Goal: Information Seeking & Learning: Find specific fact

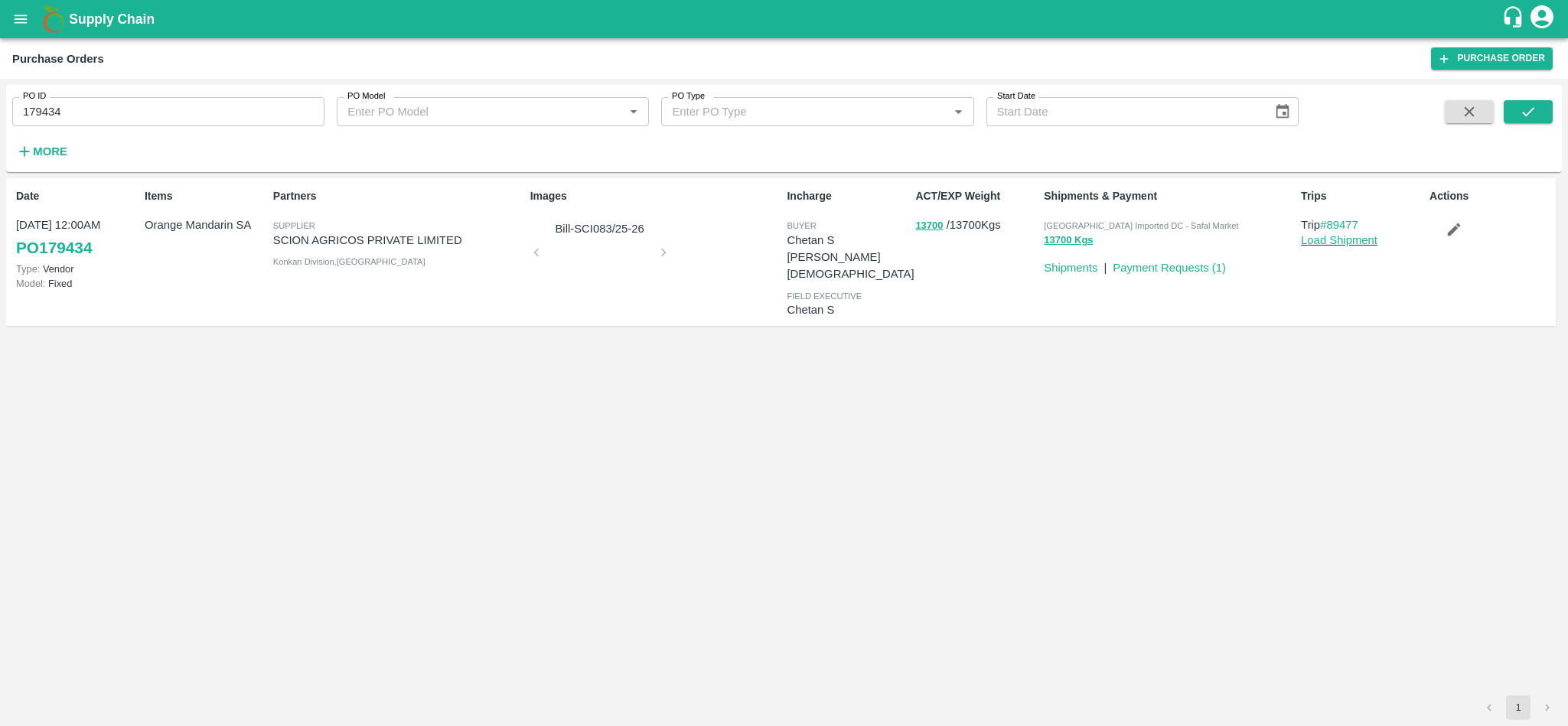
click at [126, 106] on input "179434" at bounding box center [168, 111] width 312 height 29
paste input "text"
click at [1529, 111] on icon "submit" at bounding box center [1528, 112] width 17 height 17
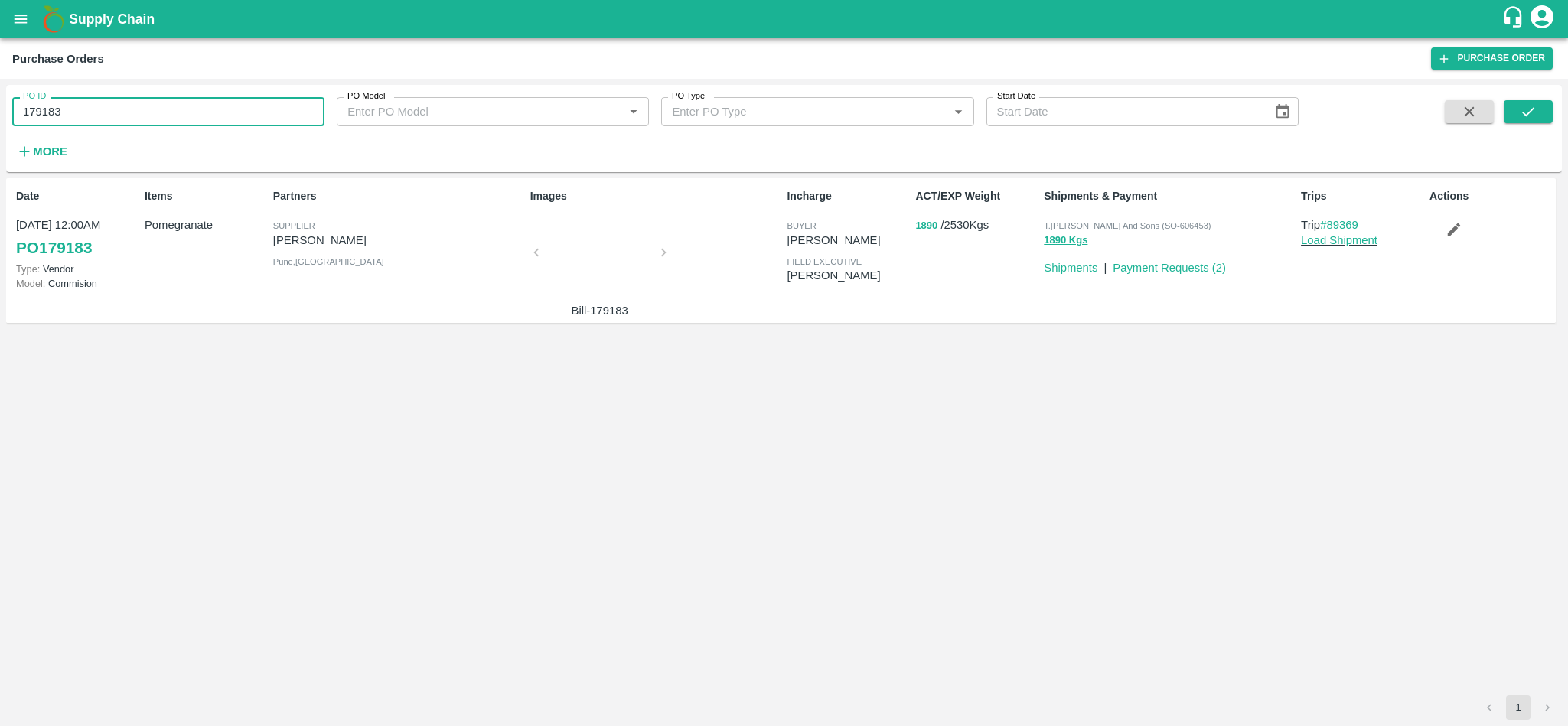
click at [179, 111] on input "179183" at bounding box center [168, 111] width 312 height 29
paste input "text"
type input "179476"
click at [1532, 118] on icon "submit" at bounding box center [1528, 112] width 17 height 17
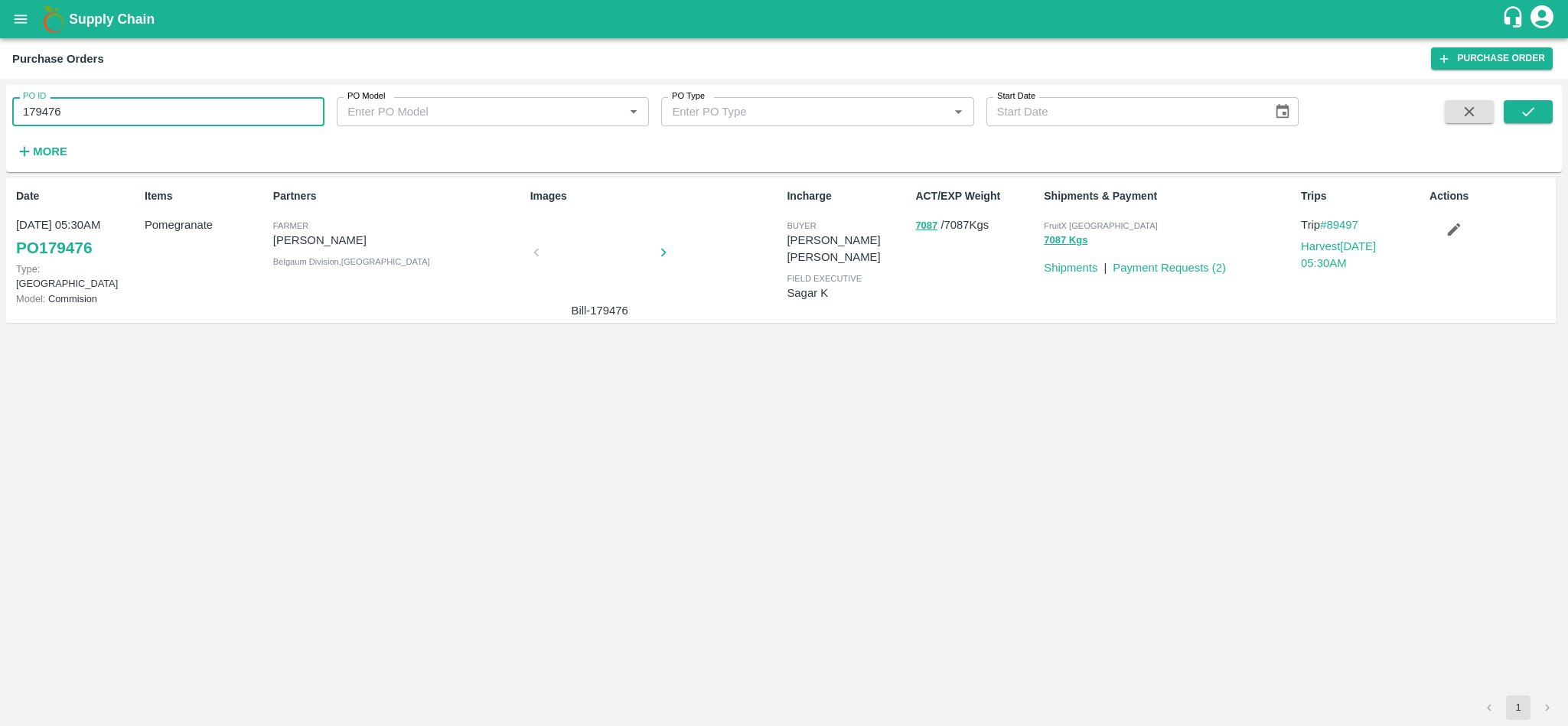
click at [99, 109] on input "179476" at bounding box center [168, 111] width 312 height 29
paste input "text"
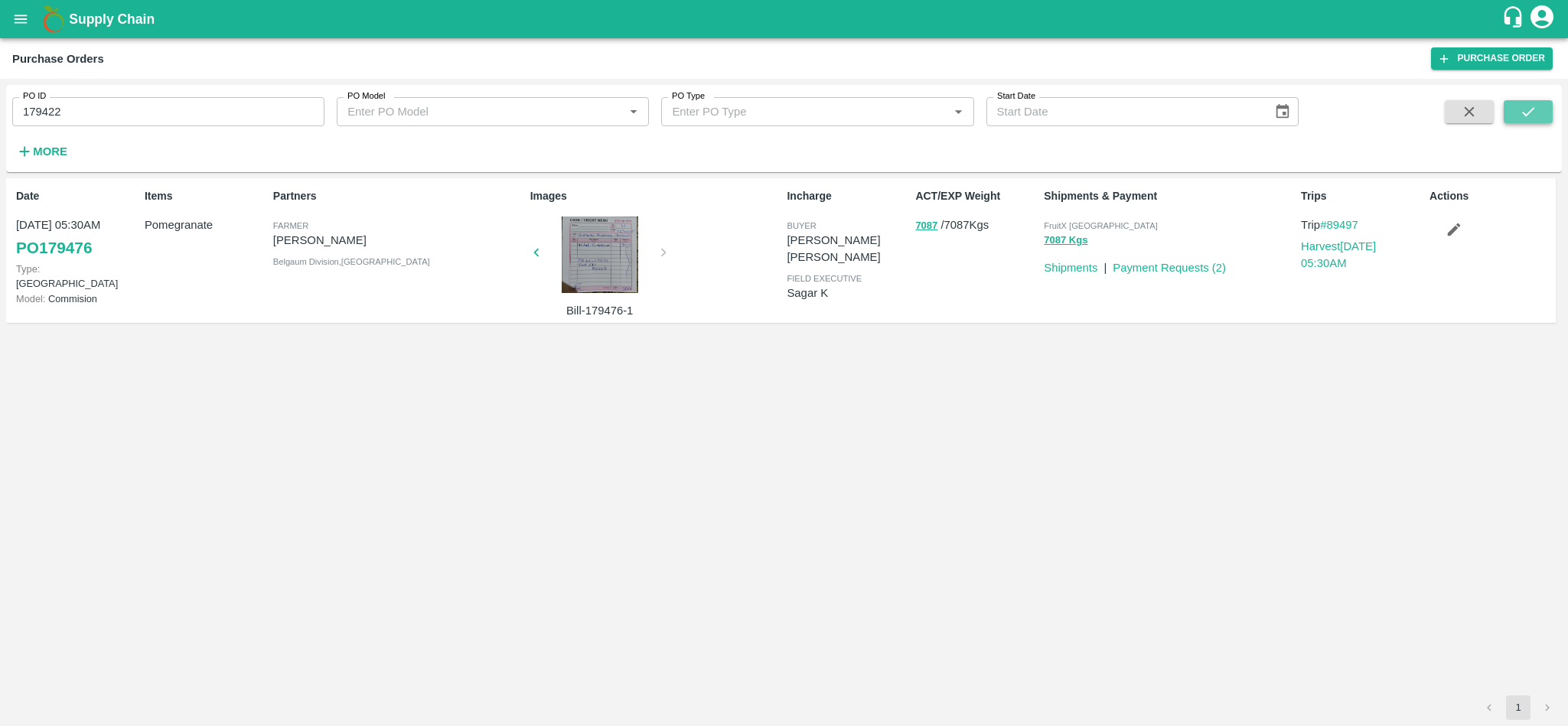
click at [1538, 106] on button "submit" at bounding box center [1528, 112] width 49 height 23
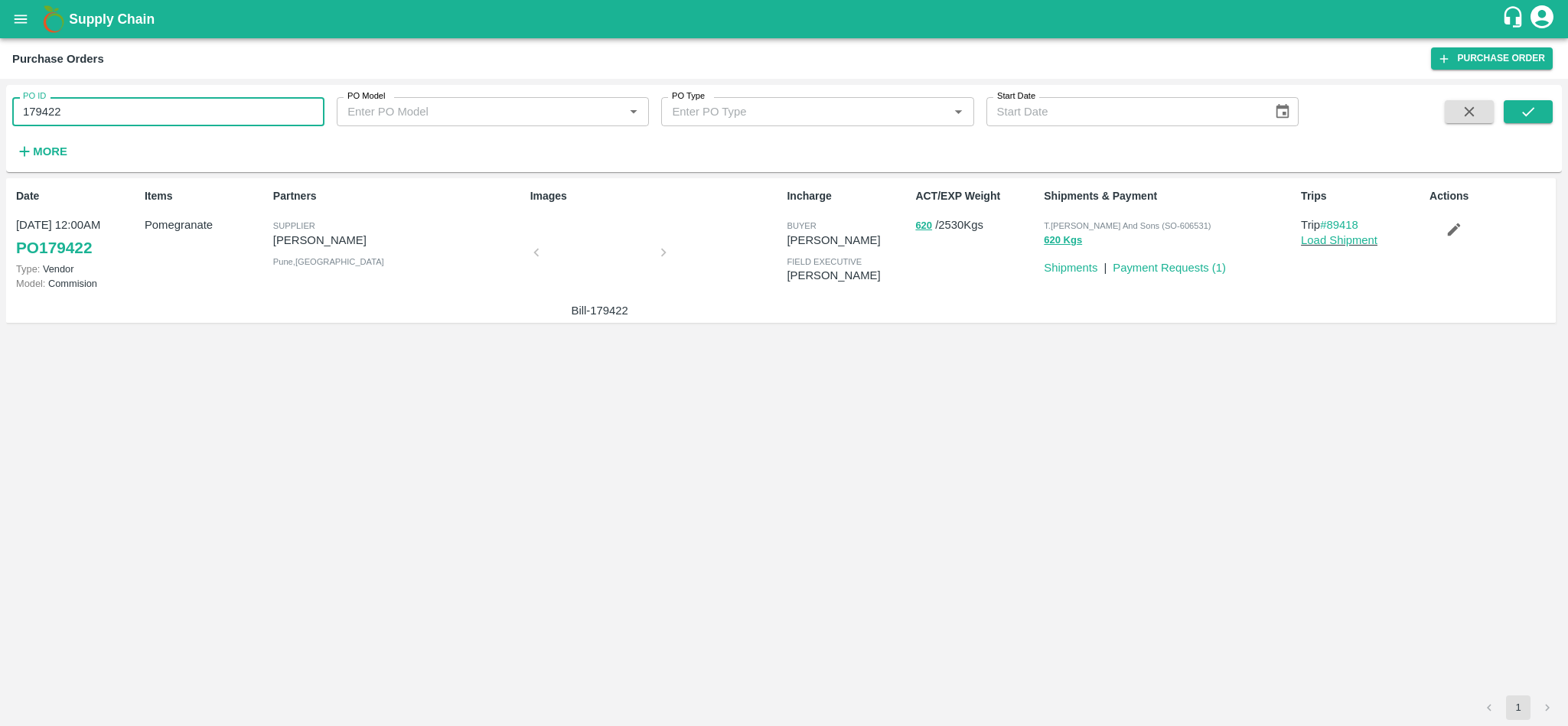
click at [174, 119] on input "179422" at bounding box center [168, 111] width 312 height 29
paste input "text"
click at [1524, 113] on icon "submit" at bounding box center [1528, 112] width 17 height 17
click at [156, 122] on input "179420" at bounding box center [168, 111] width 312 height 29
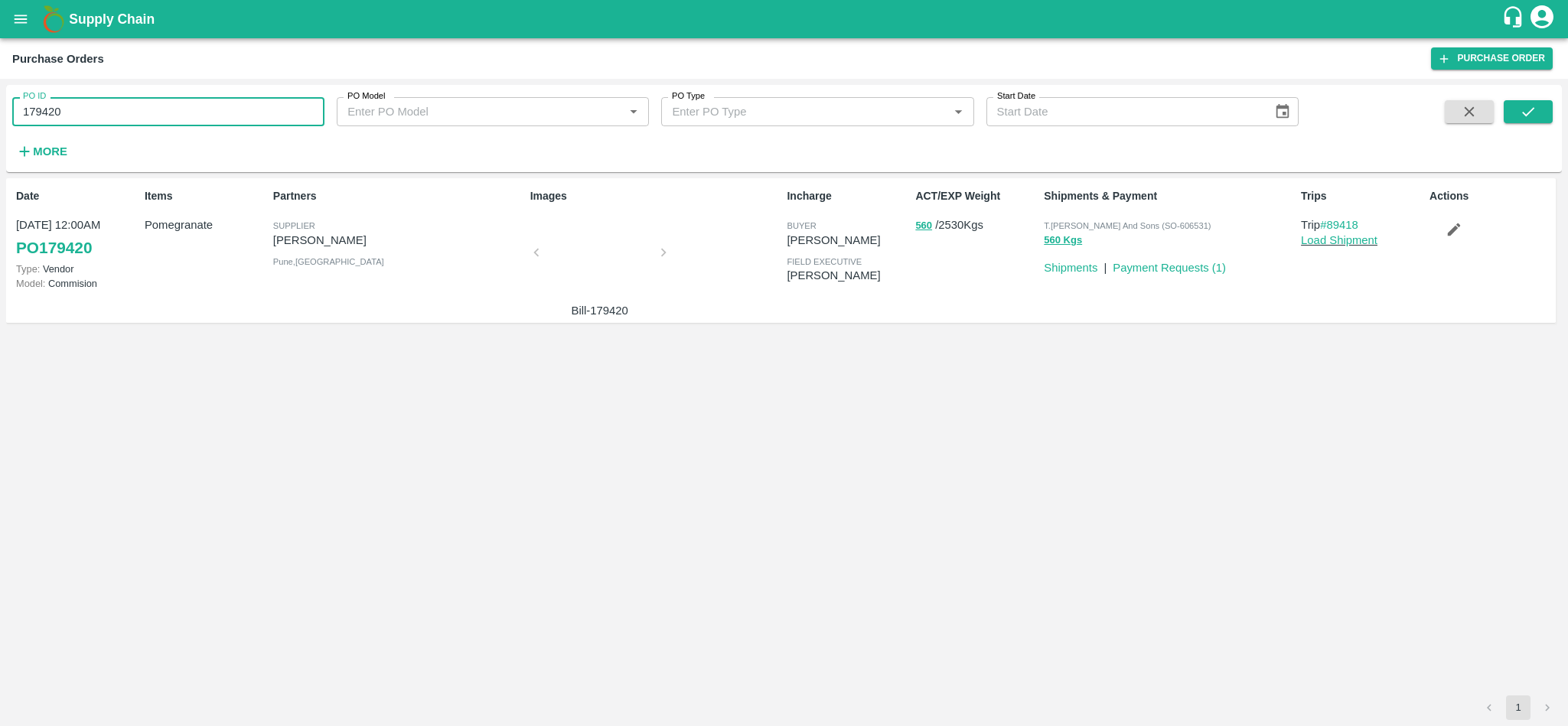
click at [156, 122] on input "179420" at bounding box center [168, 111] width 312 height 29
paste input "text"
click at [1536, 111] on icon "submit" at bounding box center [1528, 112] width 17 height 17
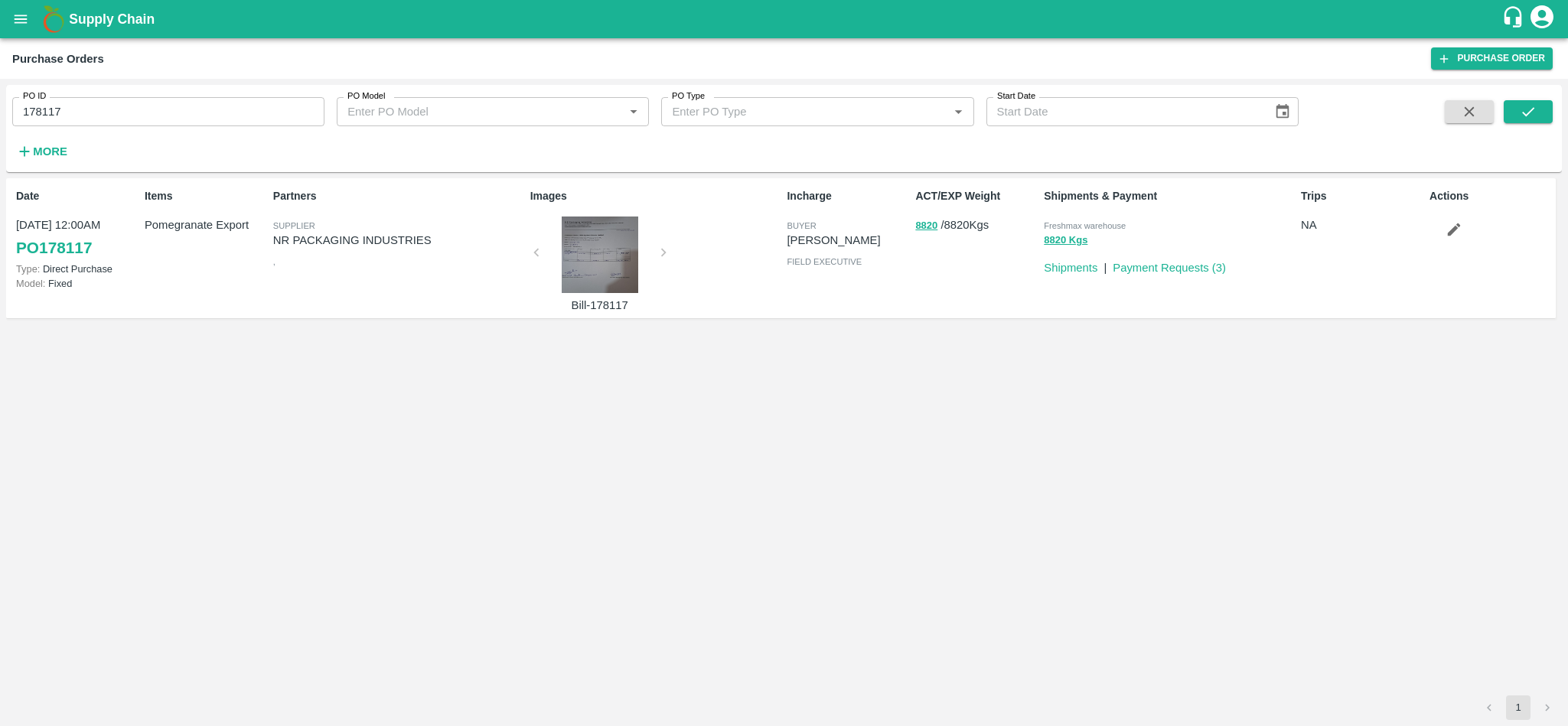
click at [1111, 228] on span "Freshmax warehouse" at bounding box center [1084, 225] width 82 height 9
click at [200, 106] on input "178117" at bounding box center [168, 111] width 312 height 29
paste input "text"
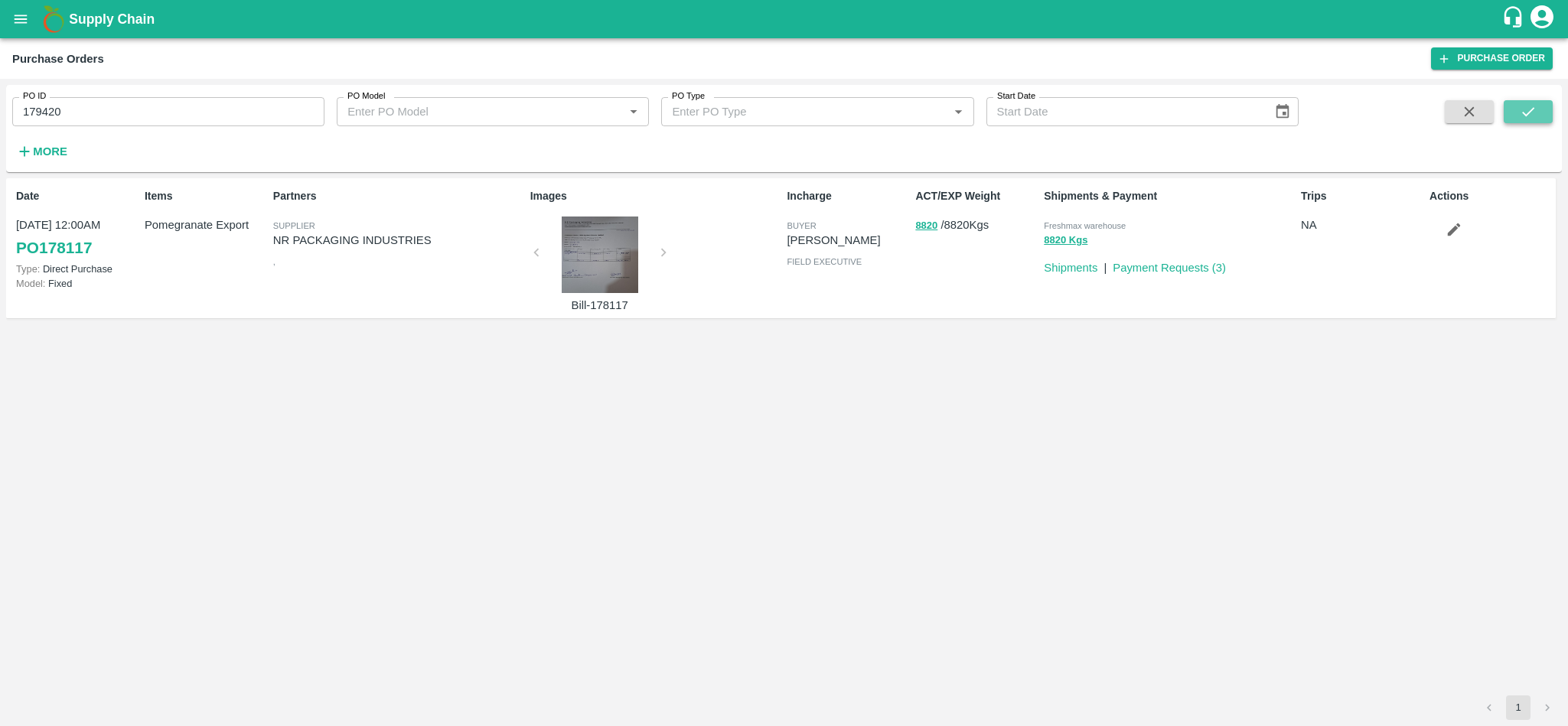
click at [1538, 111] on button "submit" at bounding box center [1528, 112] width 49 height 23
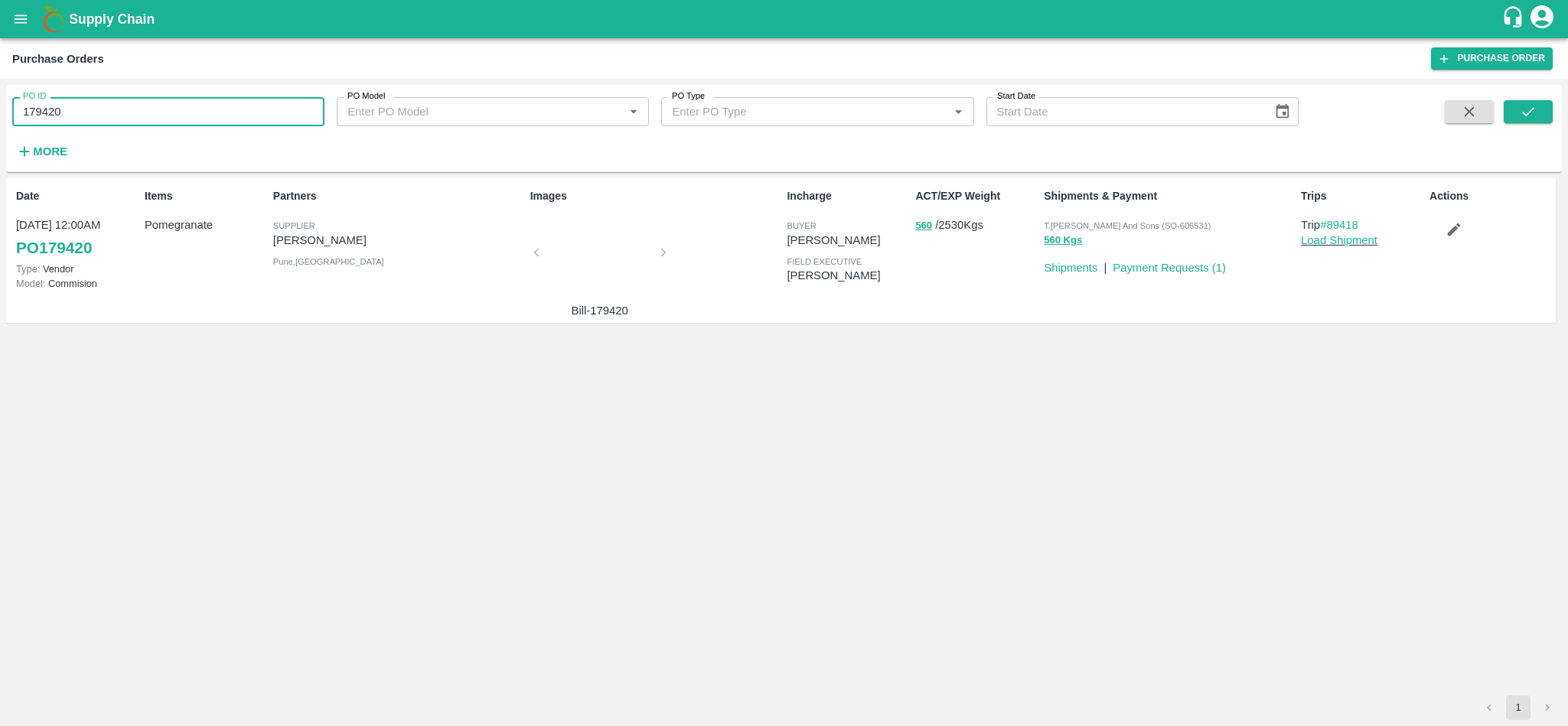
click at [81, 115] on input "179420" at bounding box center [168, 111] width 312 height 29
paste input "text"
click at [1528, 106] on icon "submit" at bounding box center [1528, 112] width 17 height 17
click at [103, 115] on input "179183" at bounding box center [168, 111] width 312 height 29
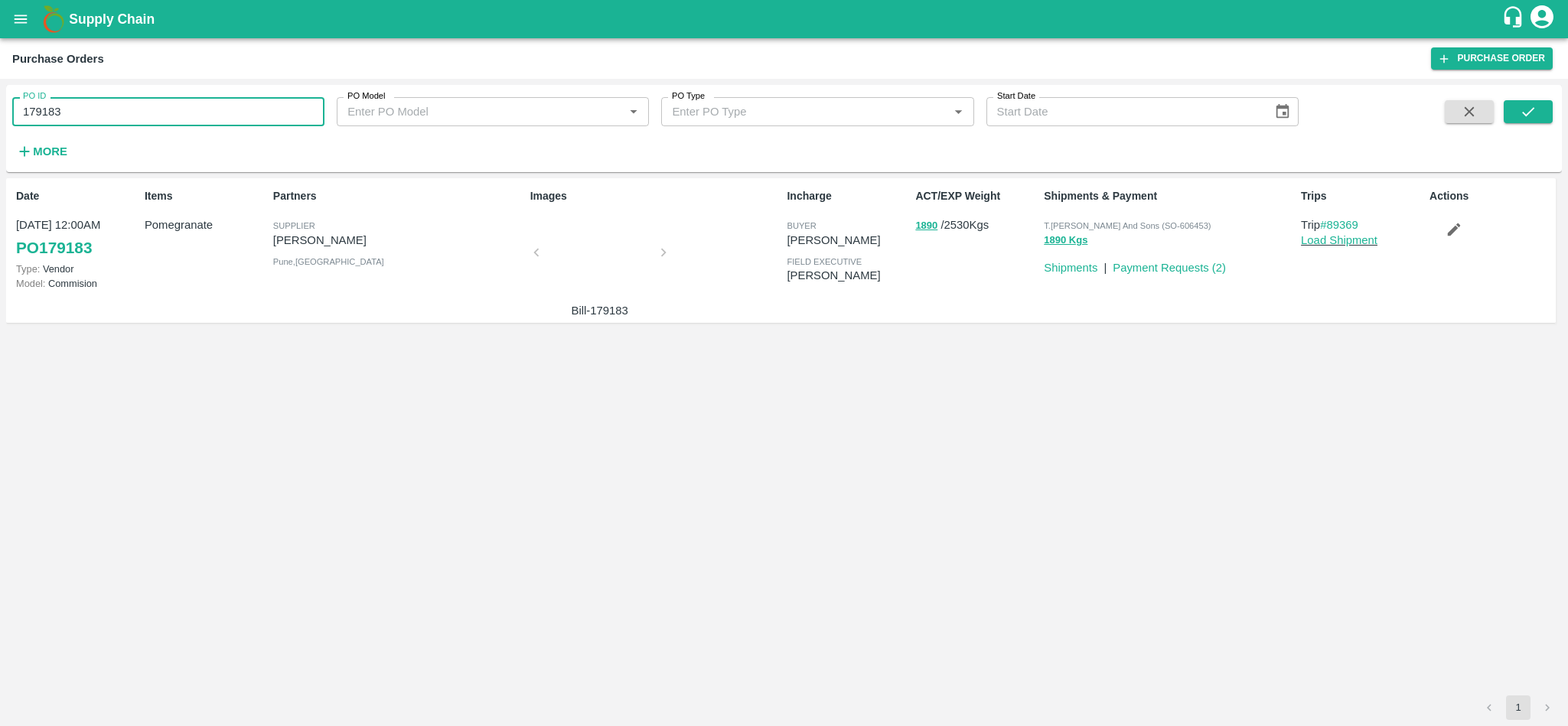
click at [103, 115] on input "179183" at bounding box center [168, 111] width 312 height 29
paste input "text"
click at [1531, 110] on icon "submit" at bounding box center [1528, 112] width 12 height 9
click at [93, 109] on input "179476" at bounding box center [168, 111] width 312 height 29
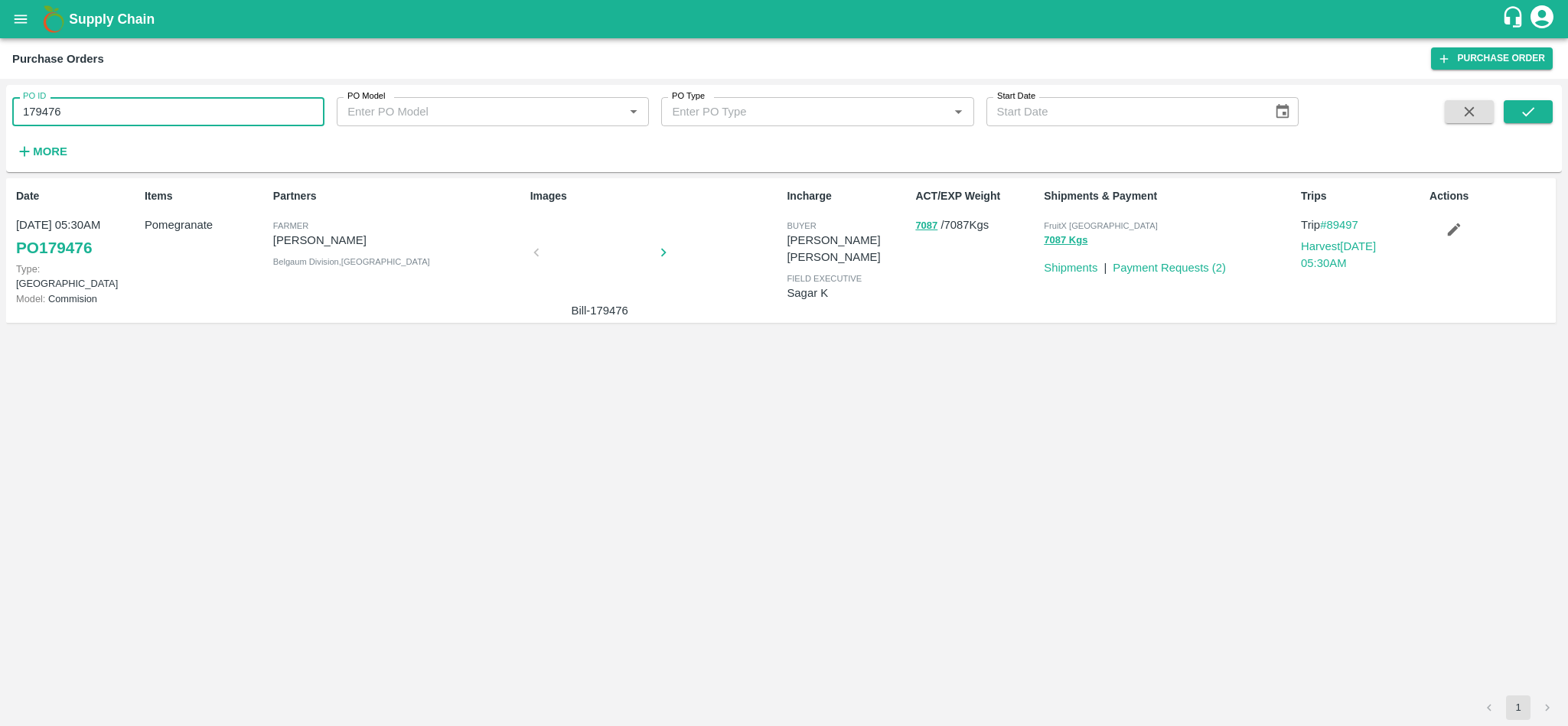
paste input "text"
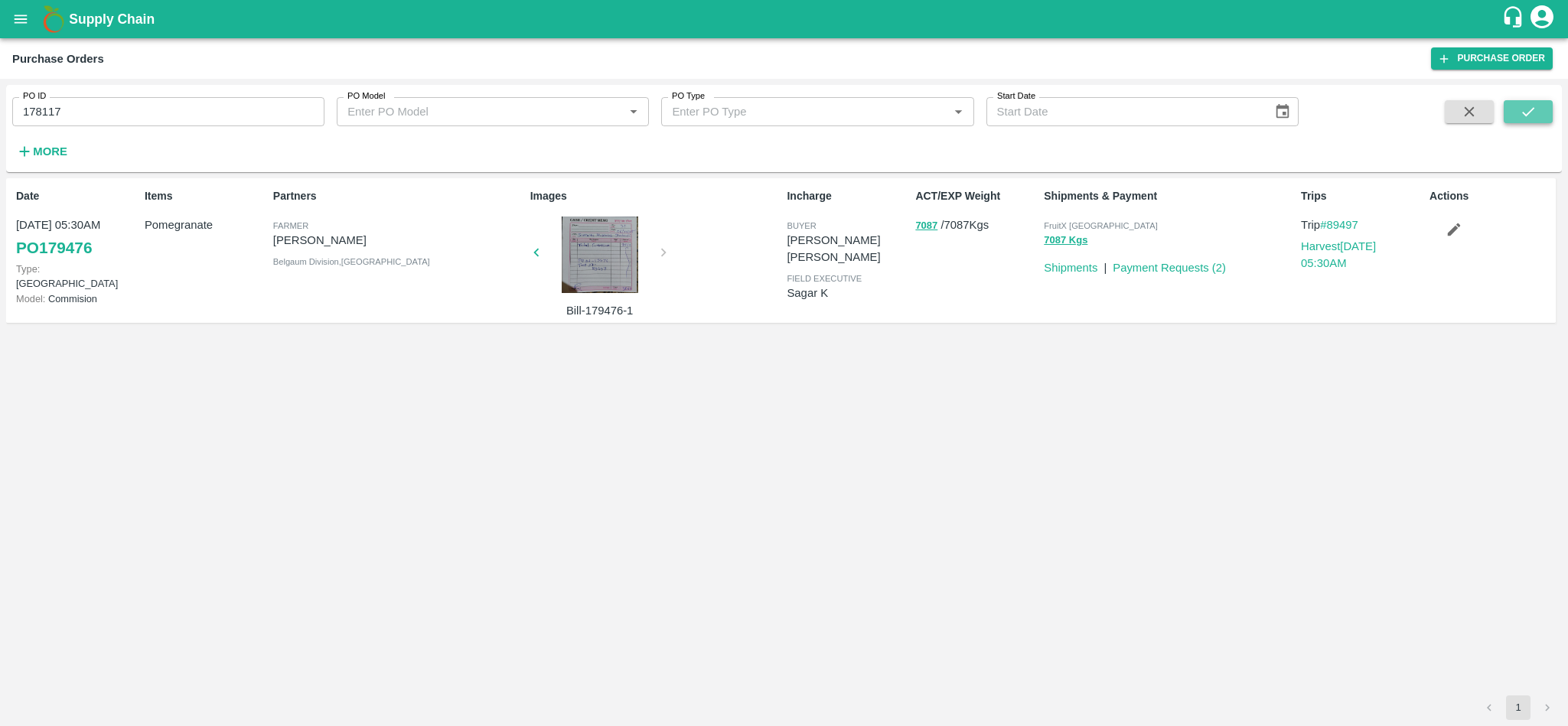
click at [1538, 106] on button "submit" at bounding box center [1528, 112] width 49 height 23
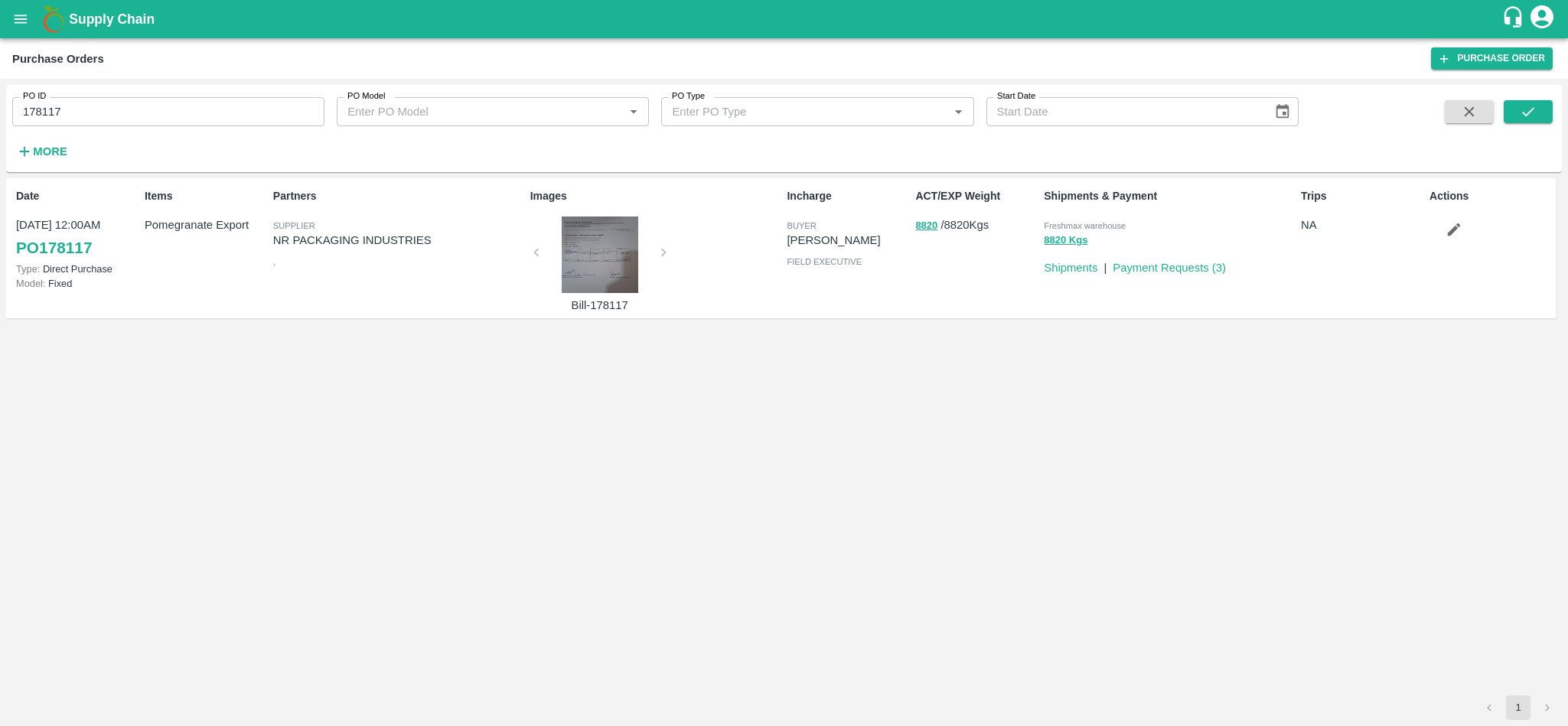
click at [187, 124] on input "178117" at bounding box center [168, 111] width 312 height 29
paste input "text"
click at [1535, 121] on button "submit" at bounding box center [1528, 112] width 49 height 23
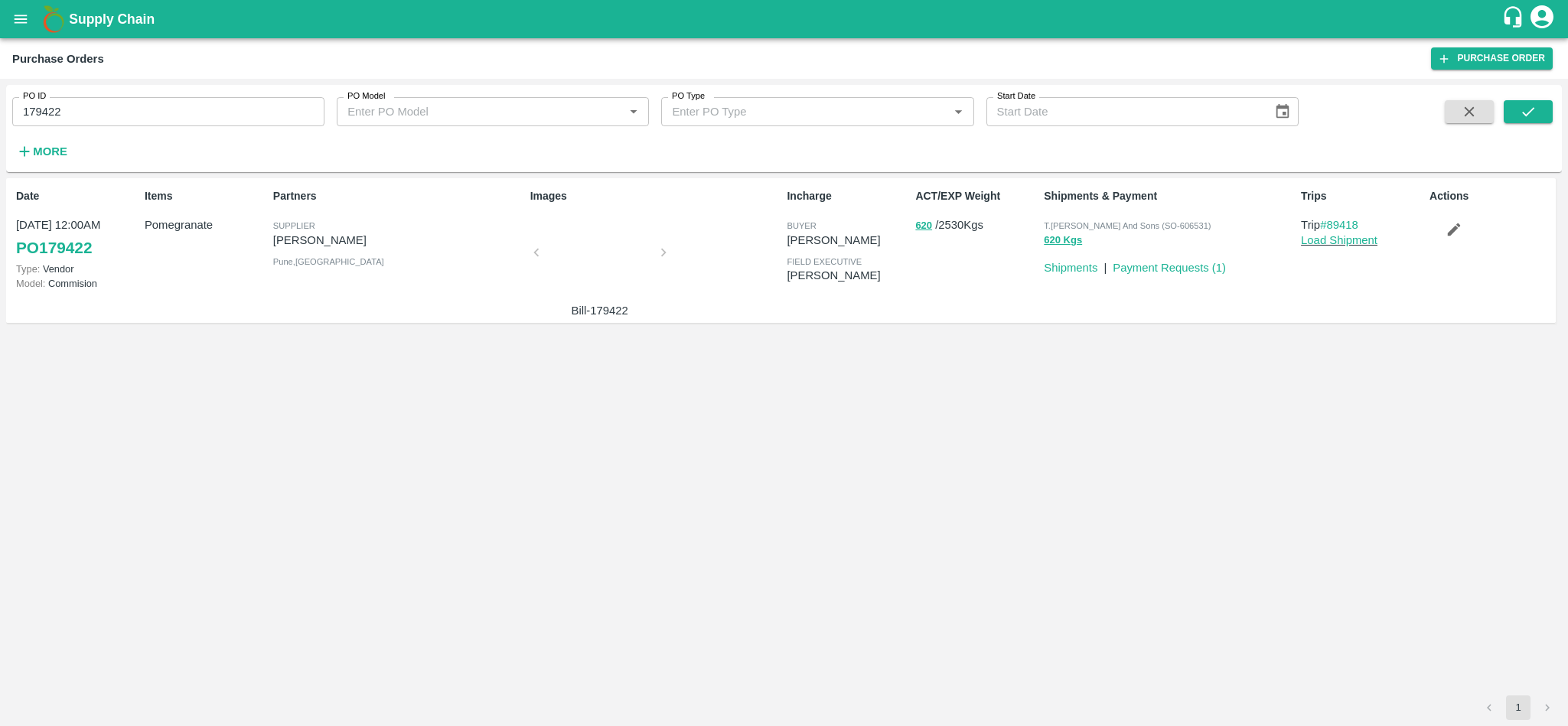
click at [108, 113] on input "179422" at bounding box center [168, 111] width 312 height 29
paste input "text"
click at [1536, 103] on icon "submit" at bounding box center [1528, 112] width 17 height 17
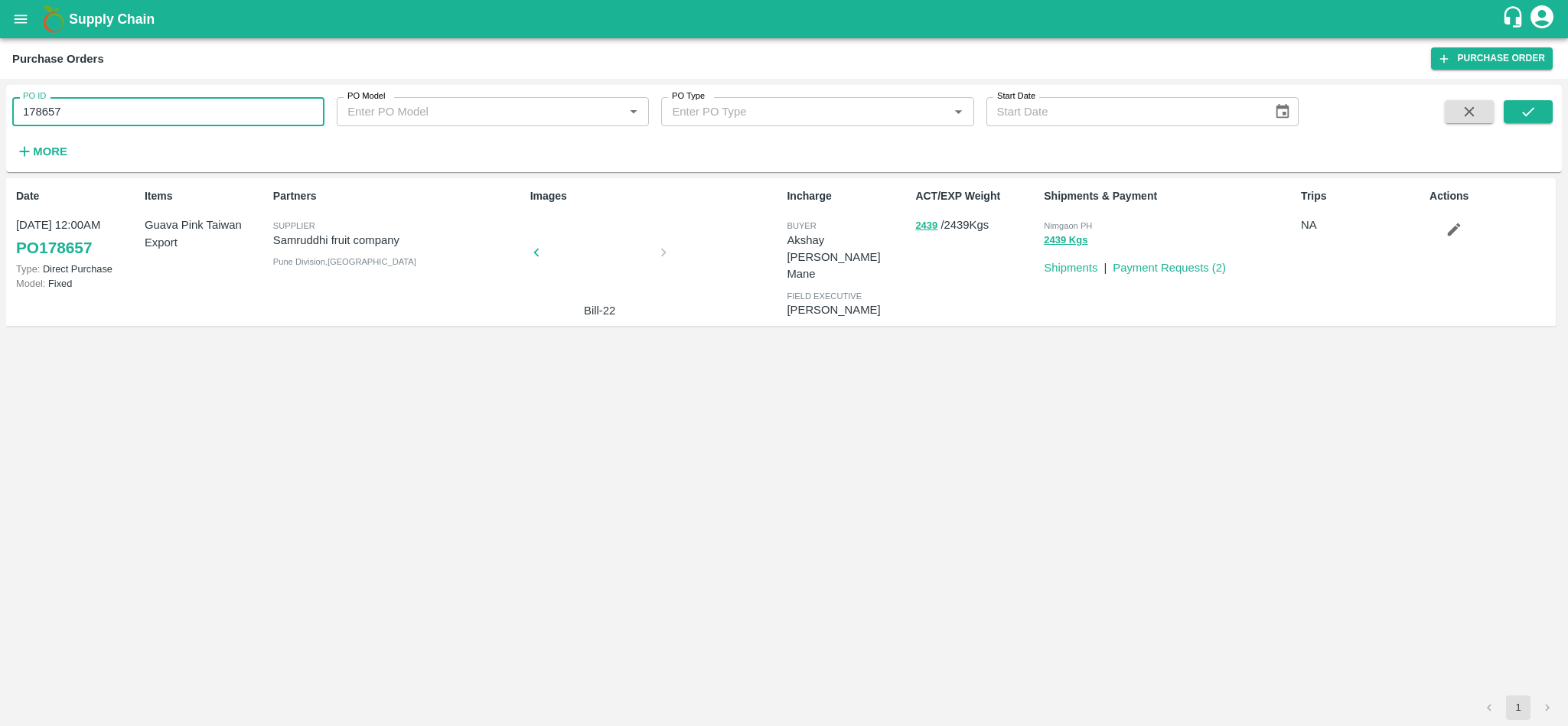
click at [175, 117] on input "178657" at bounding box center [168, 111] width 312 height 29
paste input "text"
click at [1535, 108] on icon "submit" at bounding box center [1528, 112] width 17 height 17
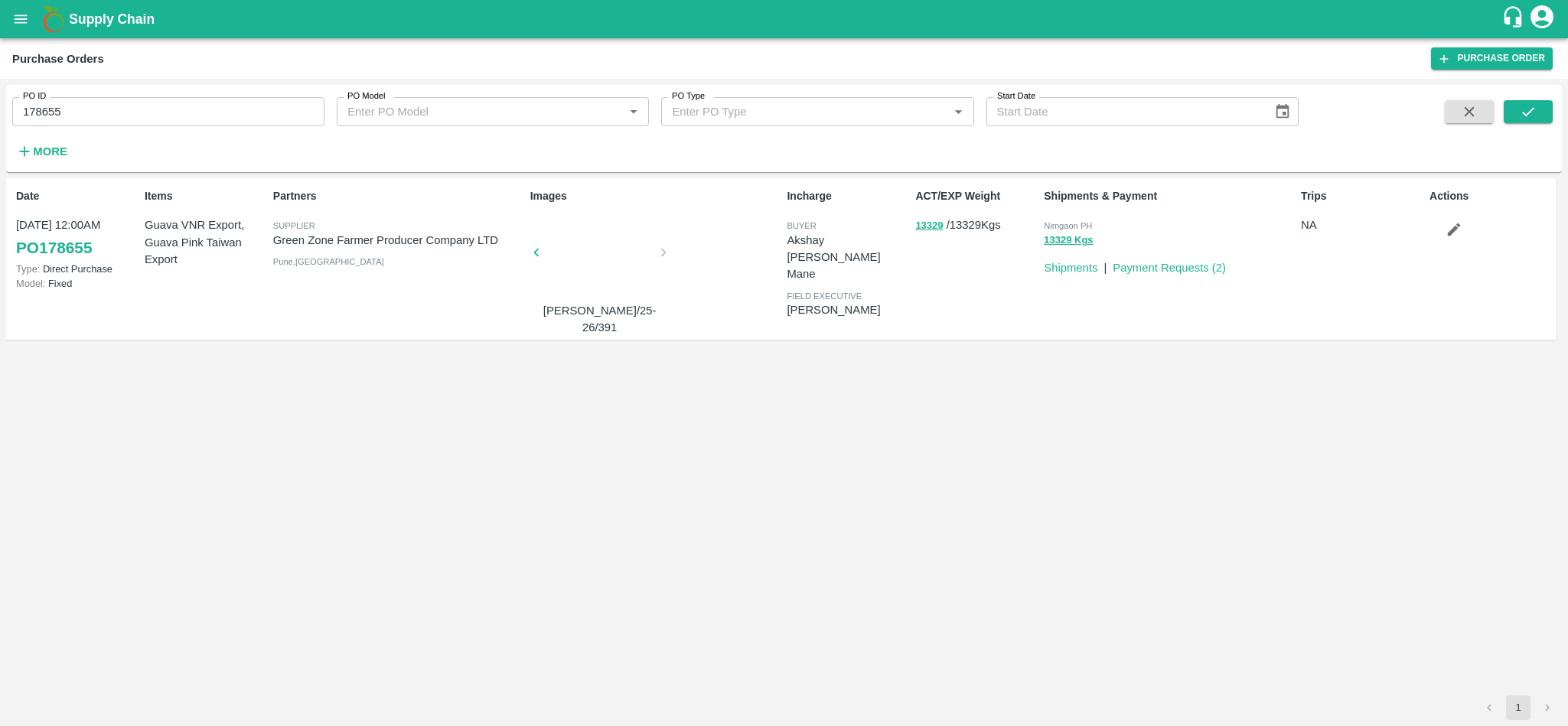
click at [172, 117] on input "178655" at bounding box center [168, 111] width 312 height 29
paste input "text"
click at [1538, 106] on button "submit" at bounding box center [1528, 112] width 49 height 23
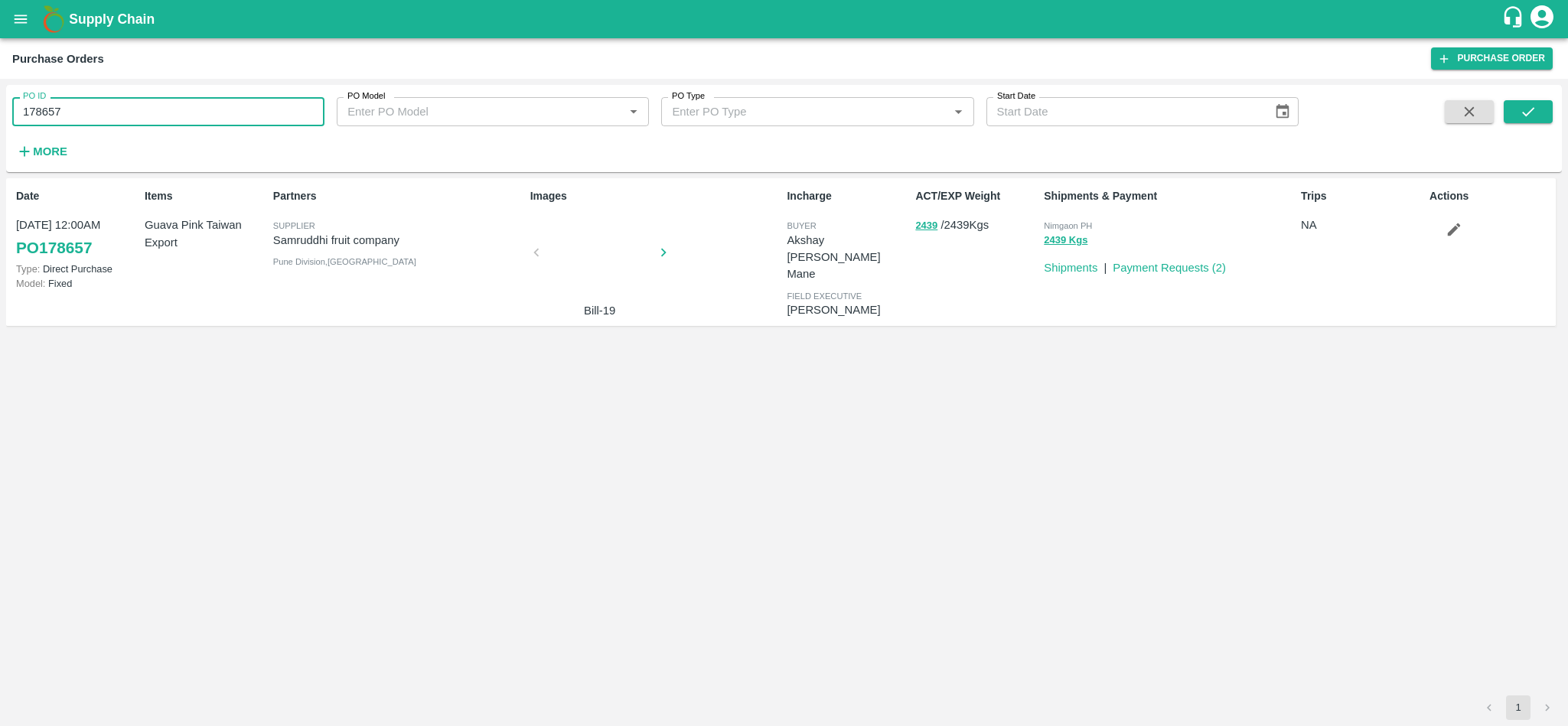
click at [117, 120] on input "178657" at bounding box center [168, 111] width 312 height 29
paste input "text"
click at [1523, 106] on icon "submit" at bounding box center [1528, 112] width 17 height 17
click at [159, 106] on input "177481" at bounding box center [168, 111] width 312 height 29
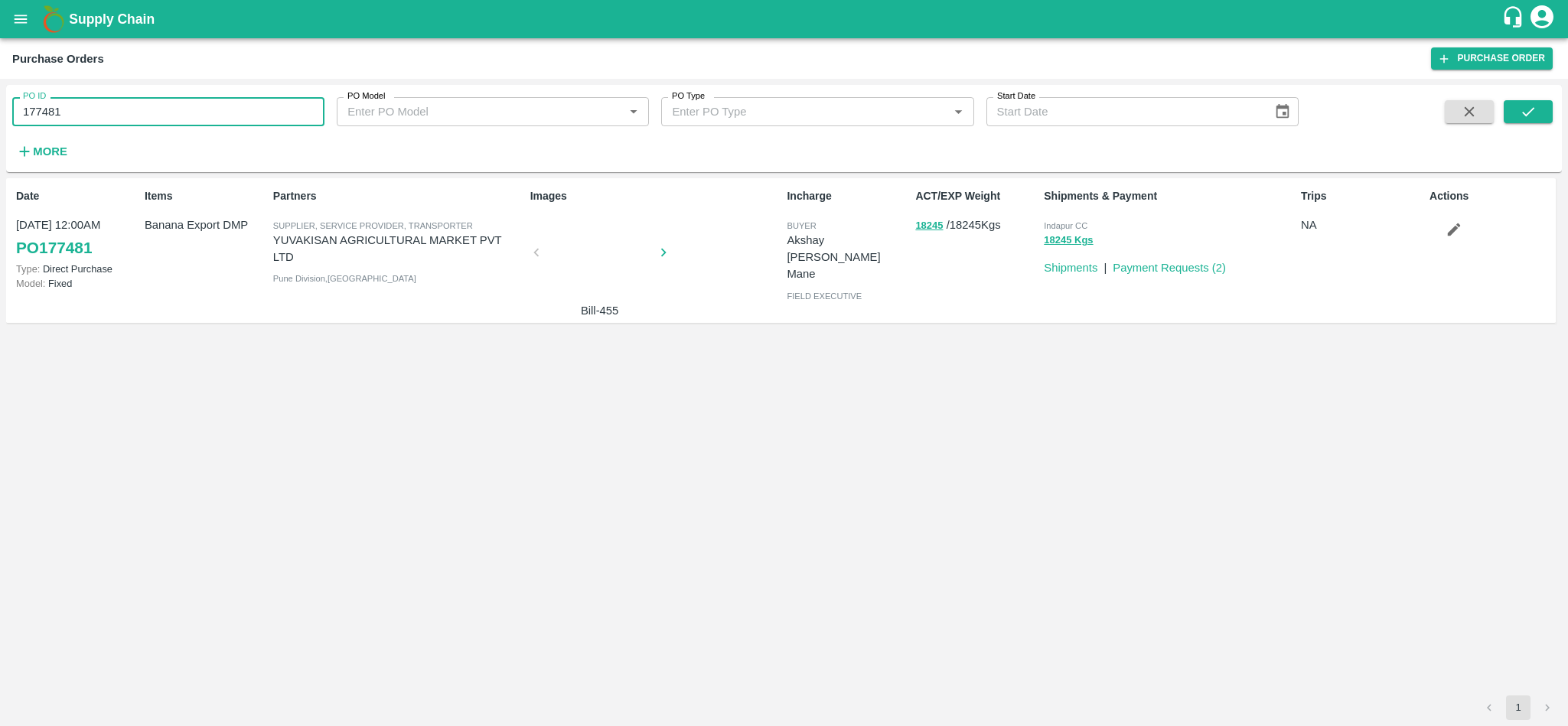
click at [159, 106] on input "177481" at bounding box center [168, 111] width 312 height 29
paste input "text"
type input "176034"
click at [1522, 119] on icon "submit" at bounding box center [1528, 112] width 17 height 17
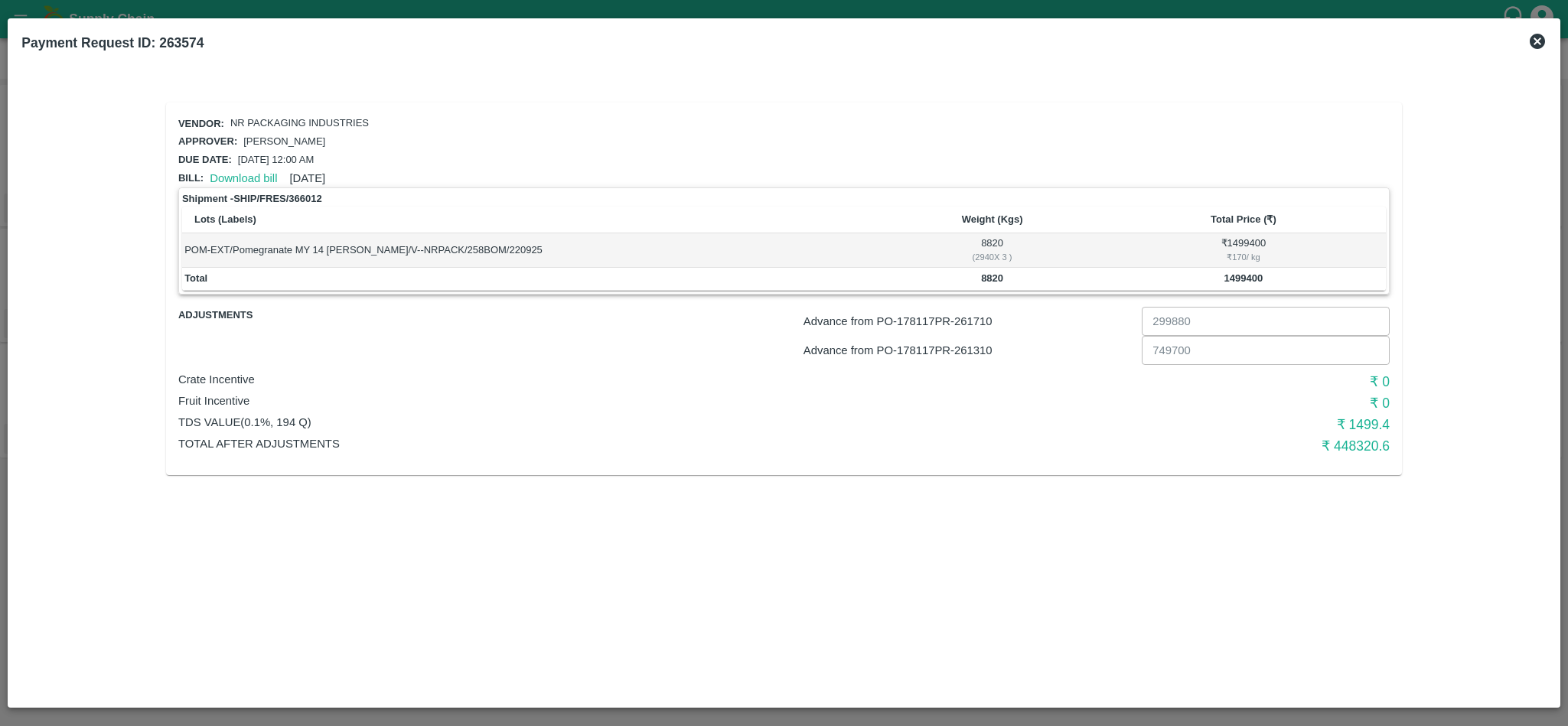
click at [1001, 272] on b "8820" at bounding box center [992, 277] width 23 height 12
copy b "8820"
click at [970, 321] on p "Advance from PO- 178117 PR- 261710" at bounding box center [969, 321] width 332 height 17
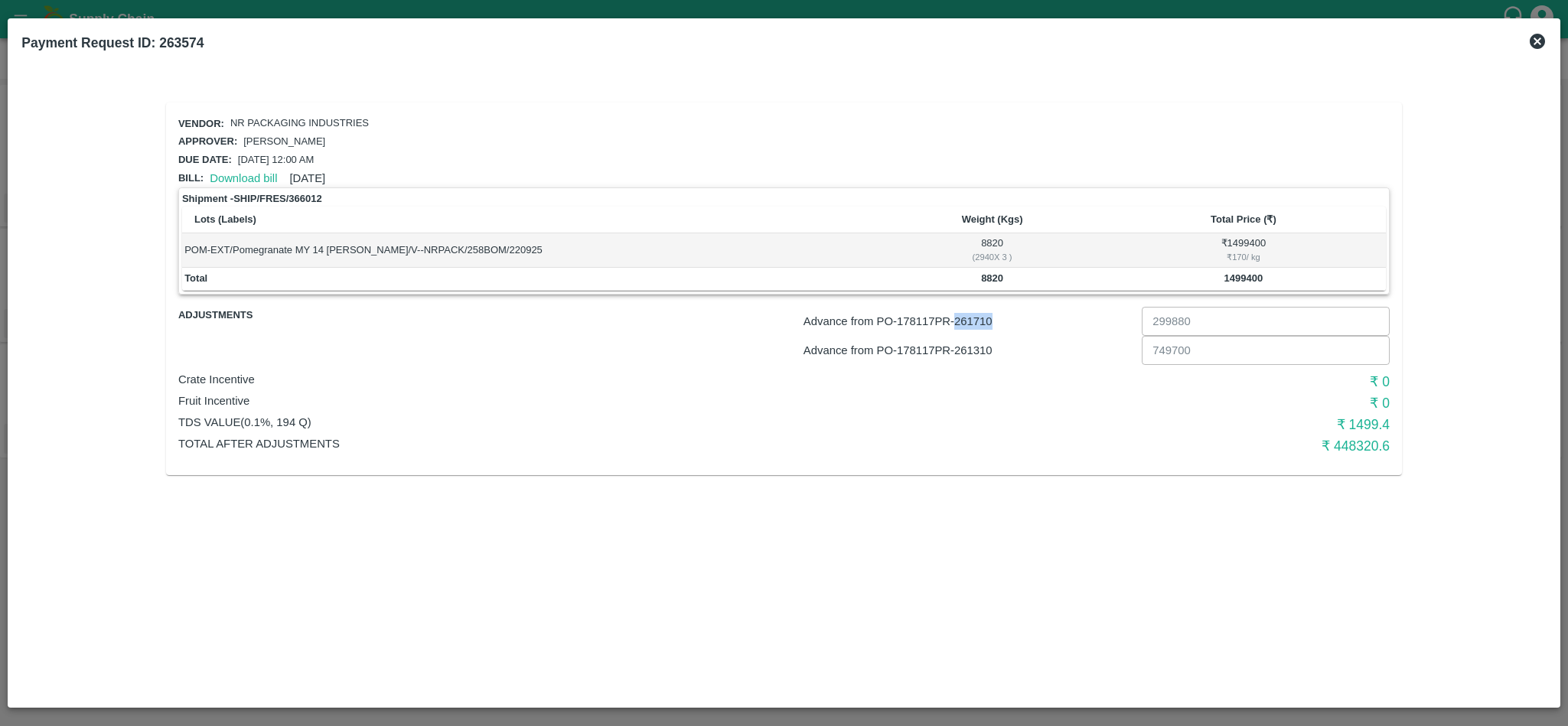
copy p "261710"
click at [975, 343] on p "Advance from PO- 178117 PR- 261310" at bounding box center [969, 351] width 332 height 17
copy p "261310"
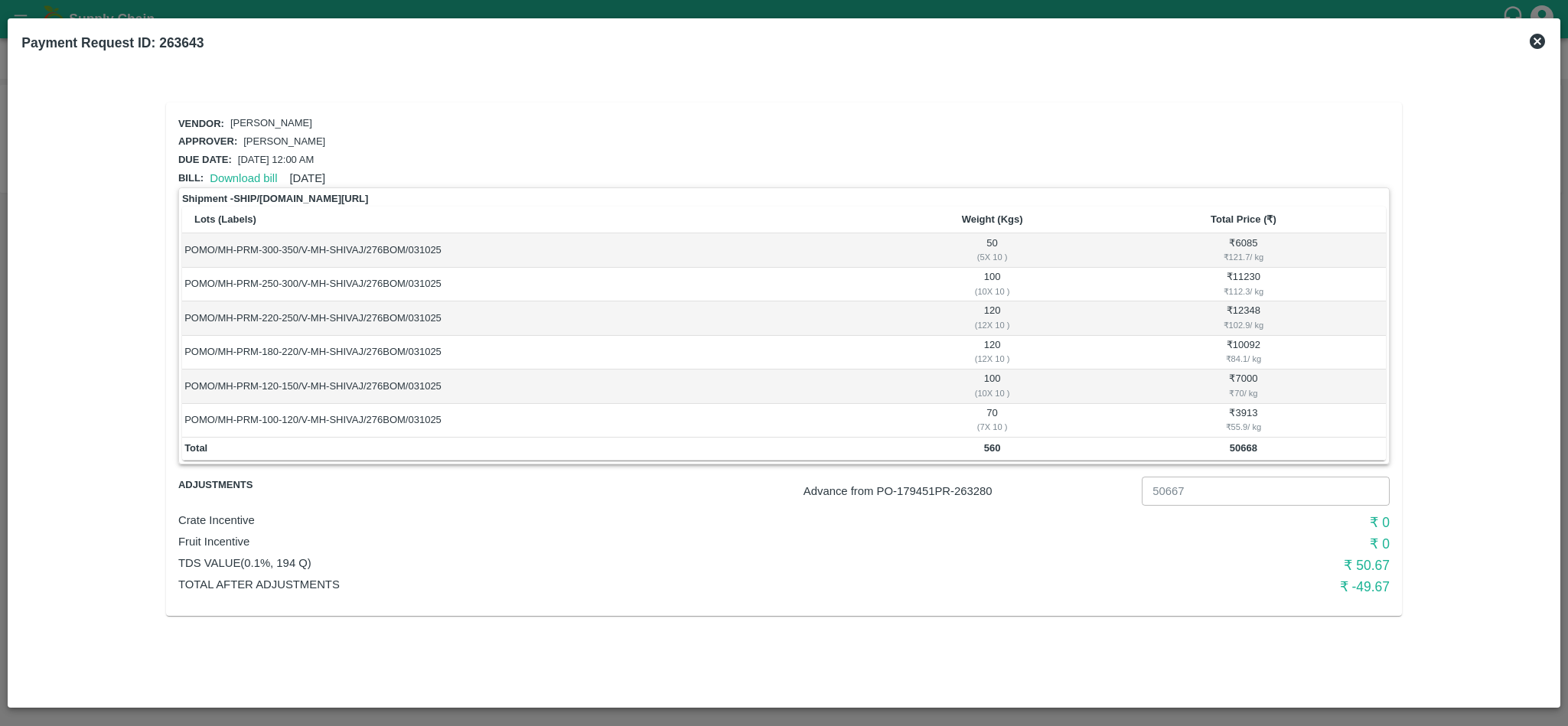
click at [981, 491] on p "Advance from PO- 179451 PR- 263280" at bounding box center [969, 491] width 332 height 17
copy p "263280"
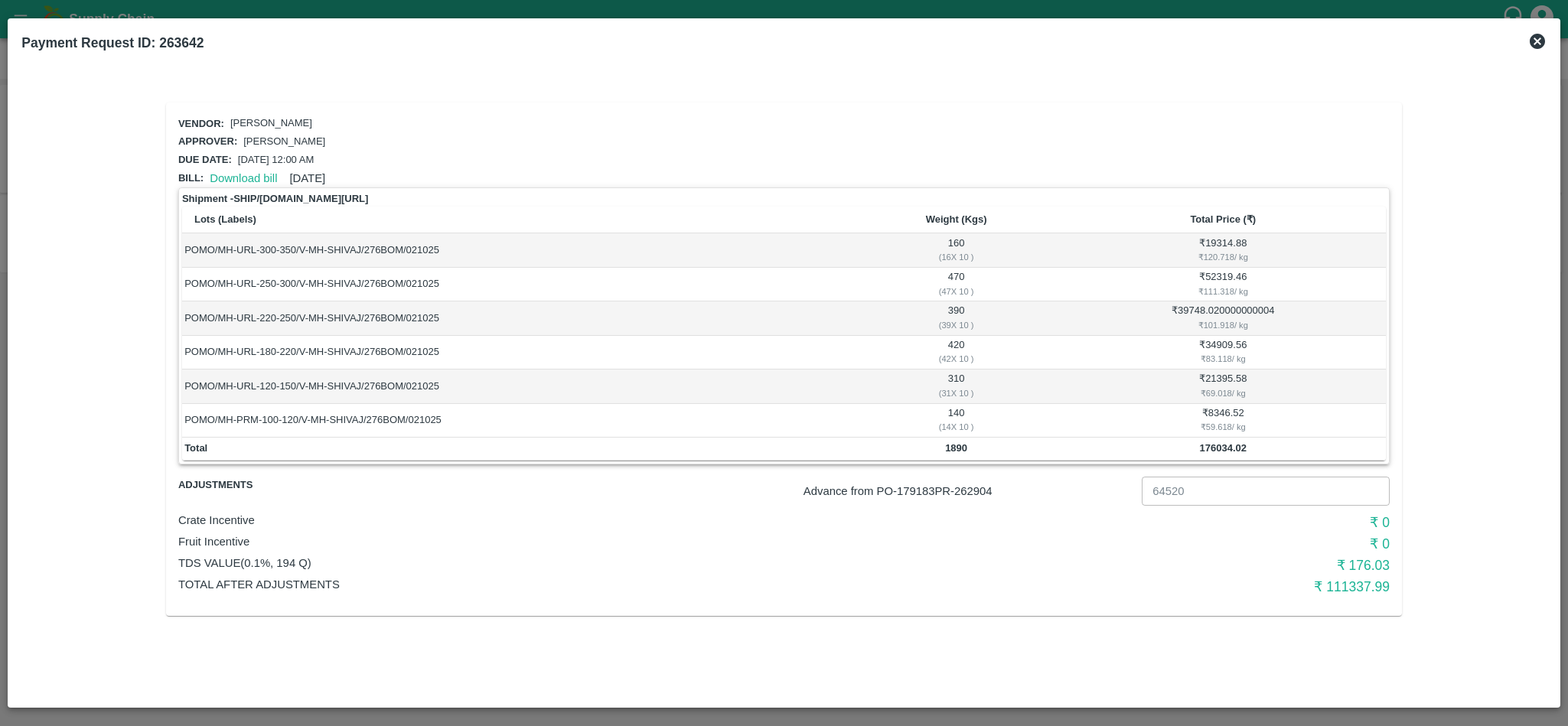
click at [978, 492] on p "Advance from PO- 179183 PR- 262904" at bounding box center [969, 491] width 332 height 17
copy p "262904"
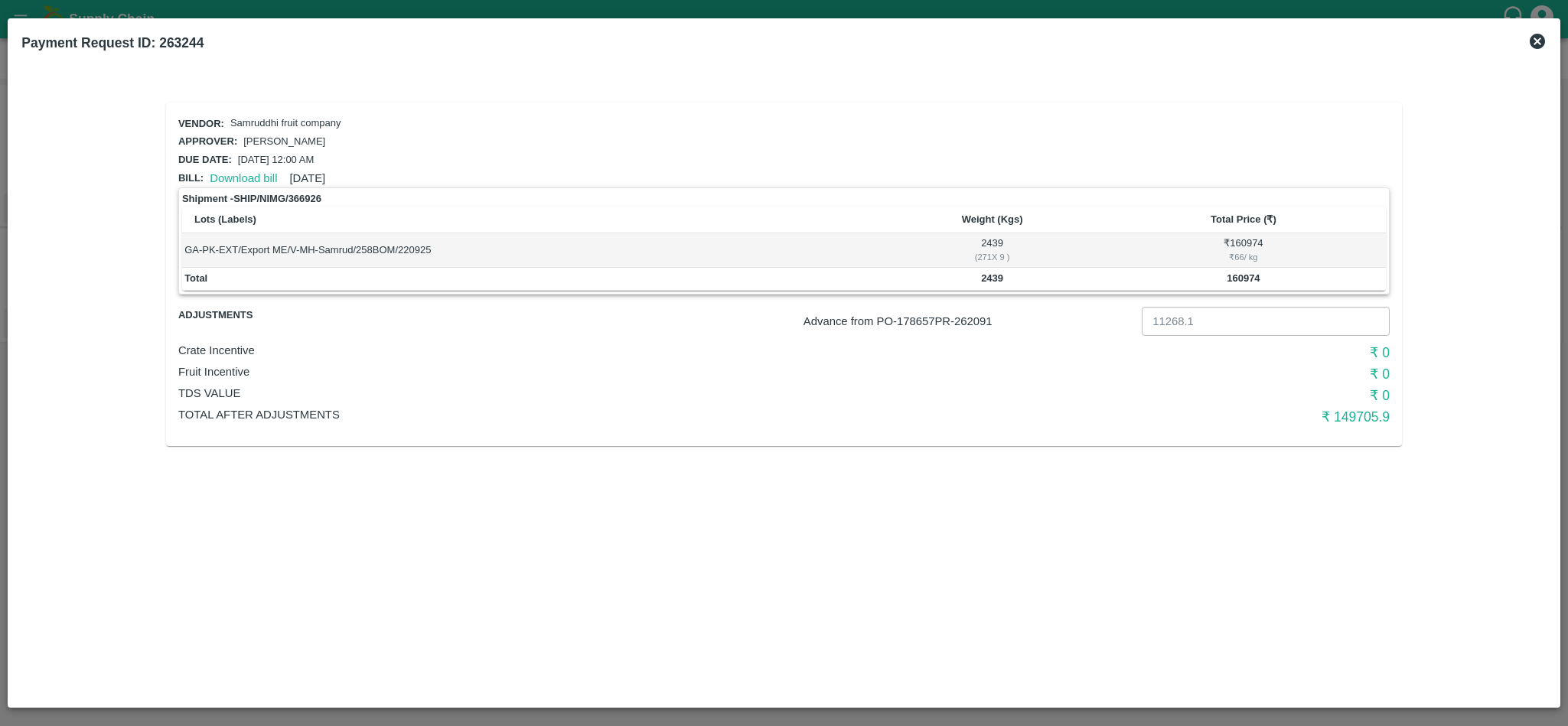
click at [996, 278] on b "2439" at bounding box center [992, 277] width 23 height 12
copy b "2439"
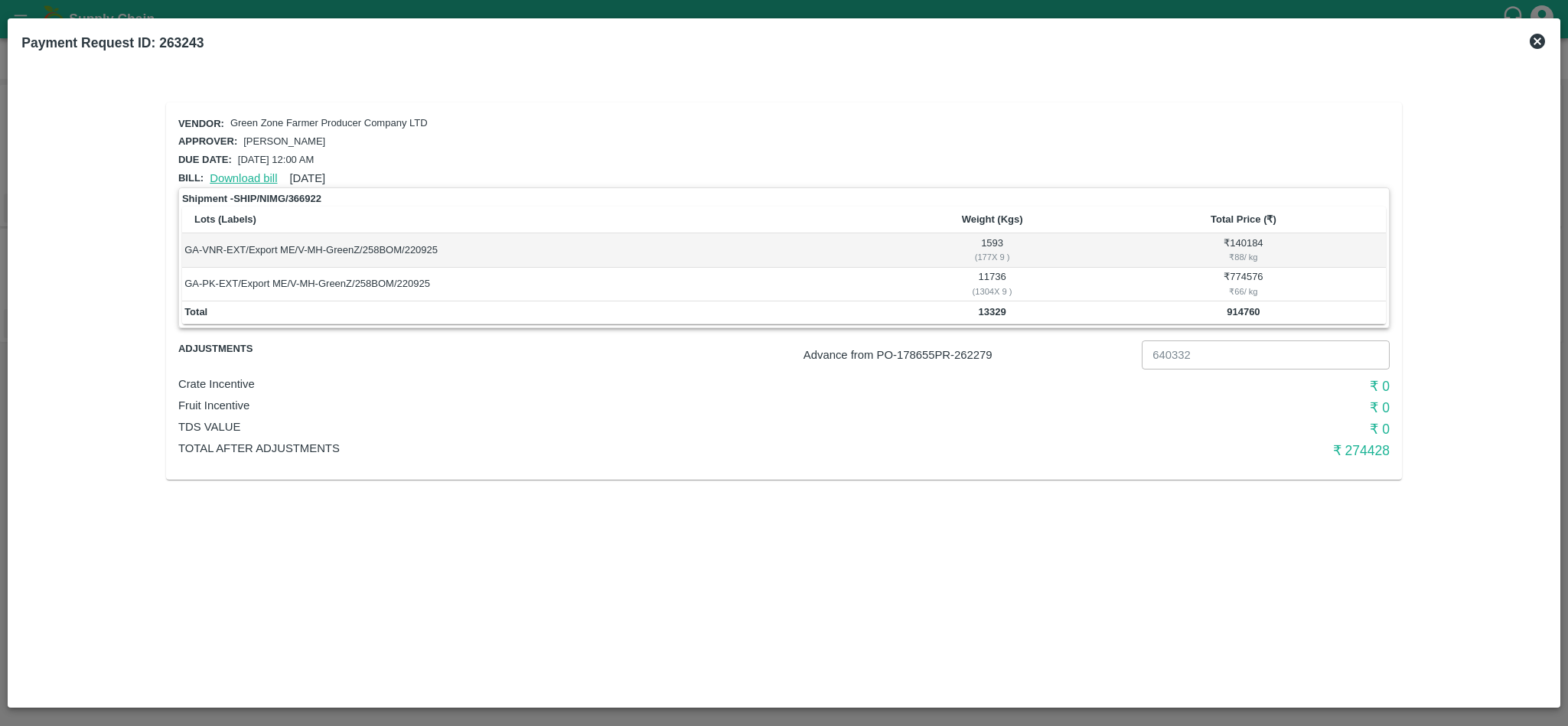
click at [250, 172] on link "Download bill" at bounding box center [243, 178] width 68 height 12
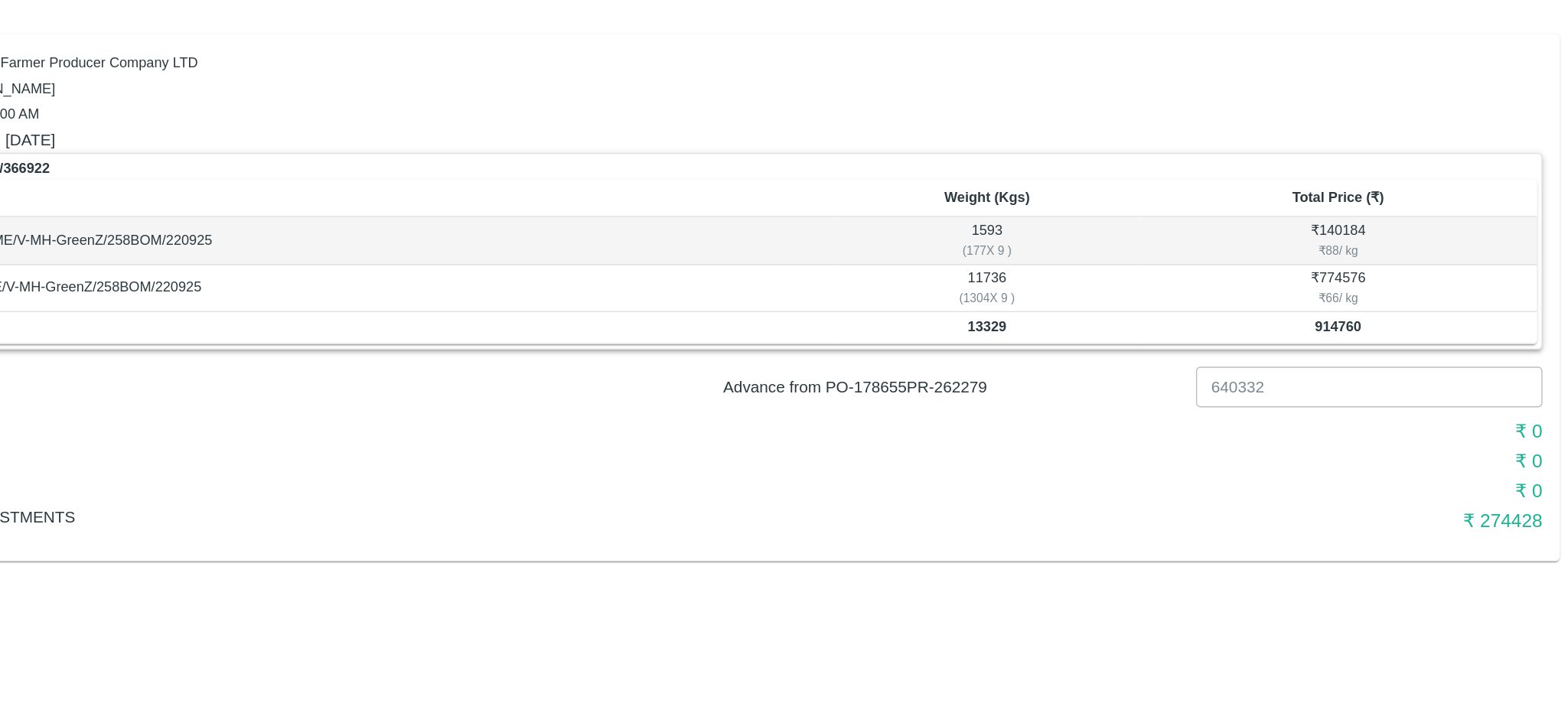
click at [995, 243] on td "1593 ( 177 X 9 )" at bounding box center [991, 250] width 217 height 33
copy td "1593"
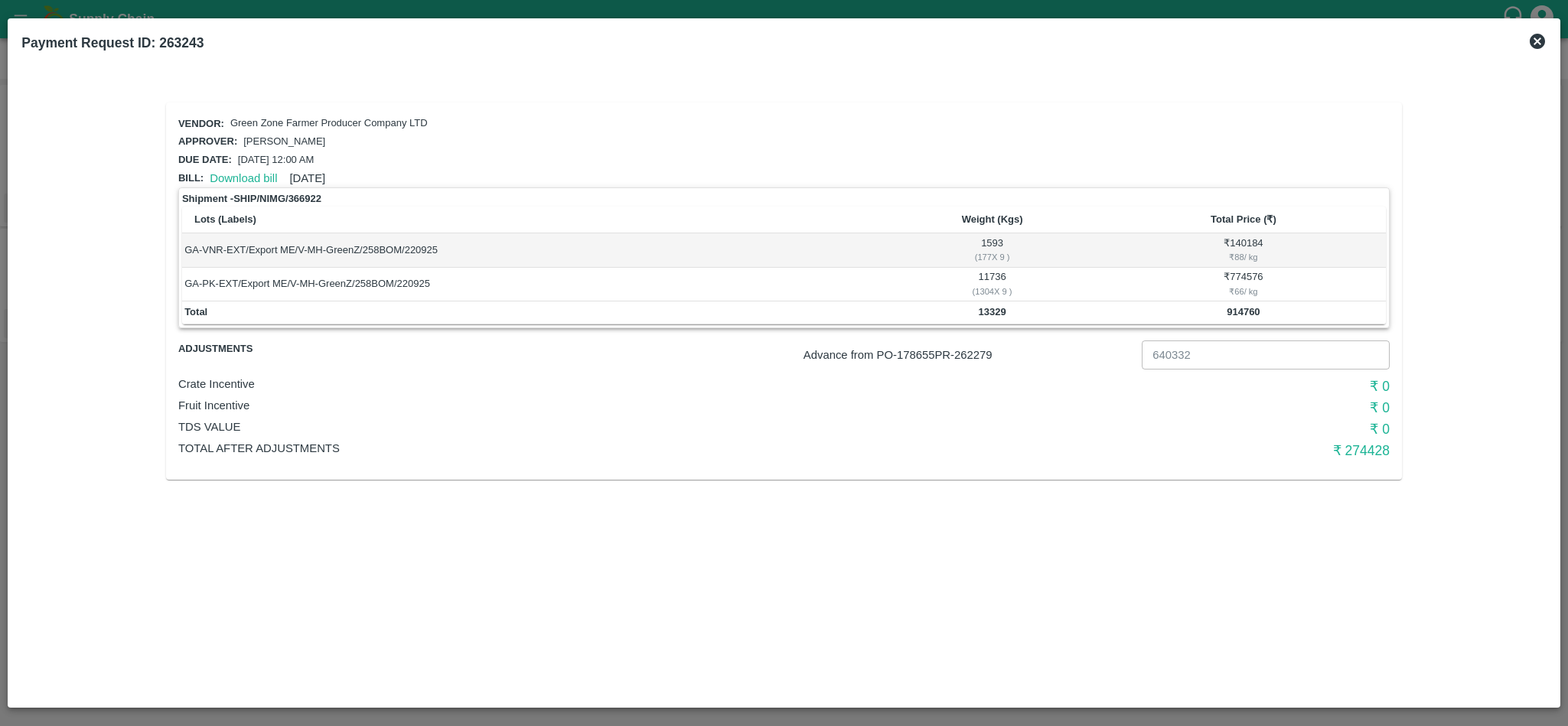
click at [996, 275] on td "11736 ( 1304 X 9 )" at bounding box center [991, 284] width 217 height 33
copy td "11736"
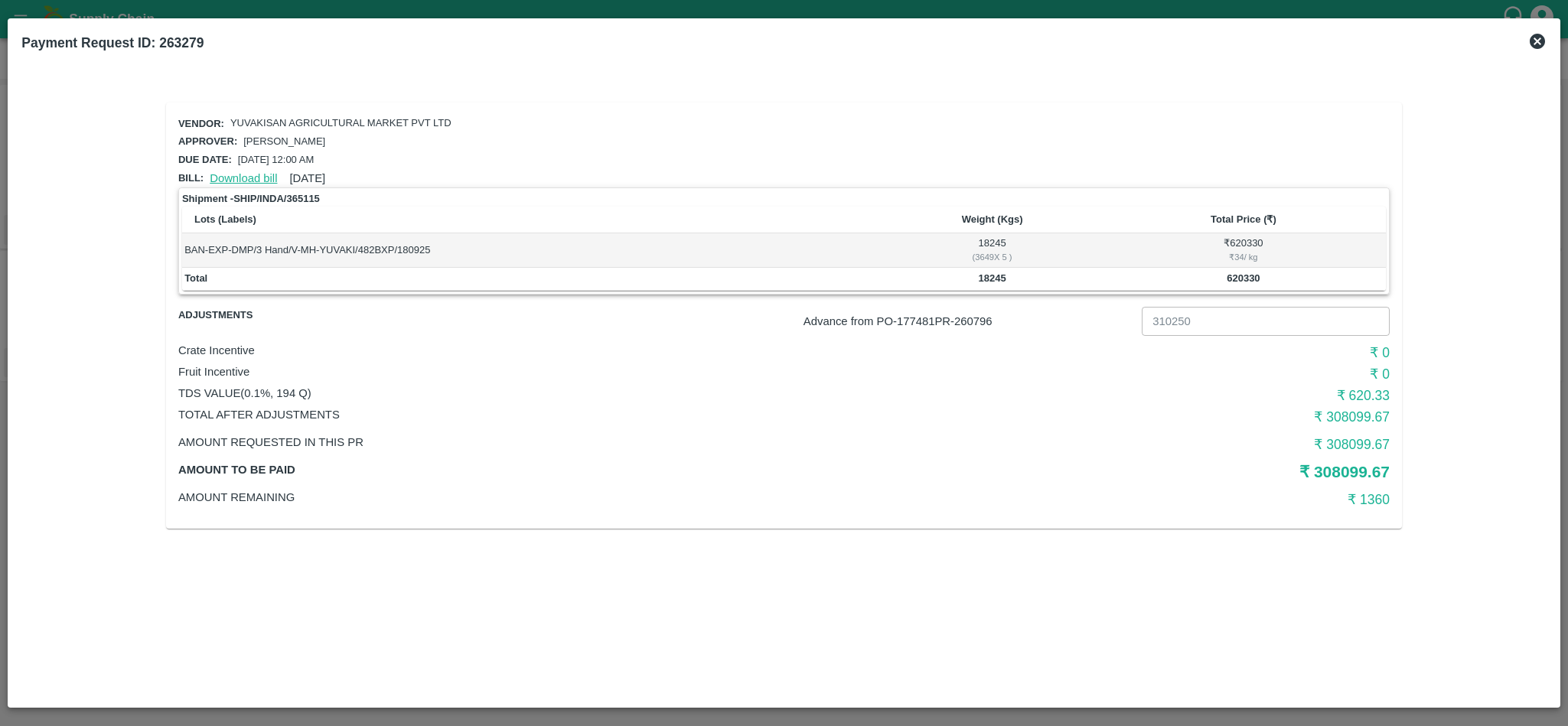
click at [234, 175] on link "Download bill" at bounding box center [243, 178] width 68 height 12
click at [995, 280] on b "18245" at bounding box center [992, 277] width 27 height 12
click at [1371, 500] on h6 "₹ 1360" at bounding box center [1187, 500] width 404 height 22
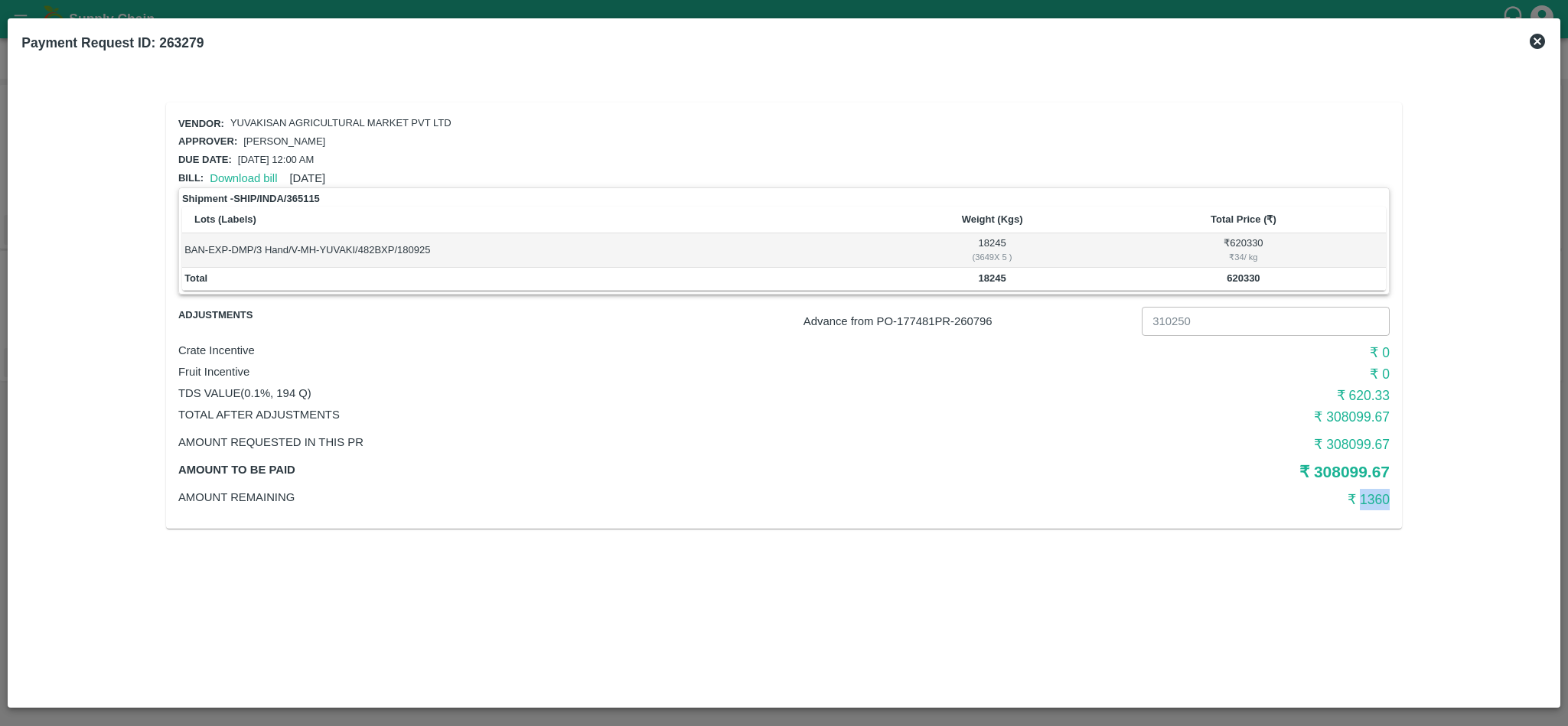
click at [1371, 500] on h6 "₹ 1360" at bounding box center [1187, 500] width 404 height 22
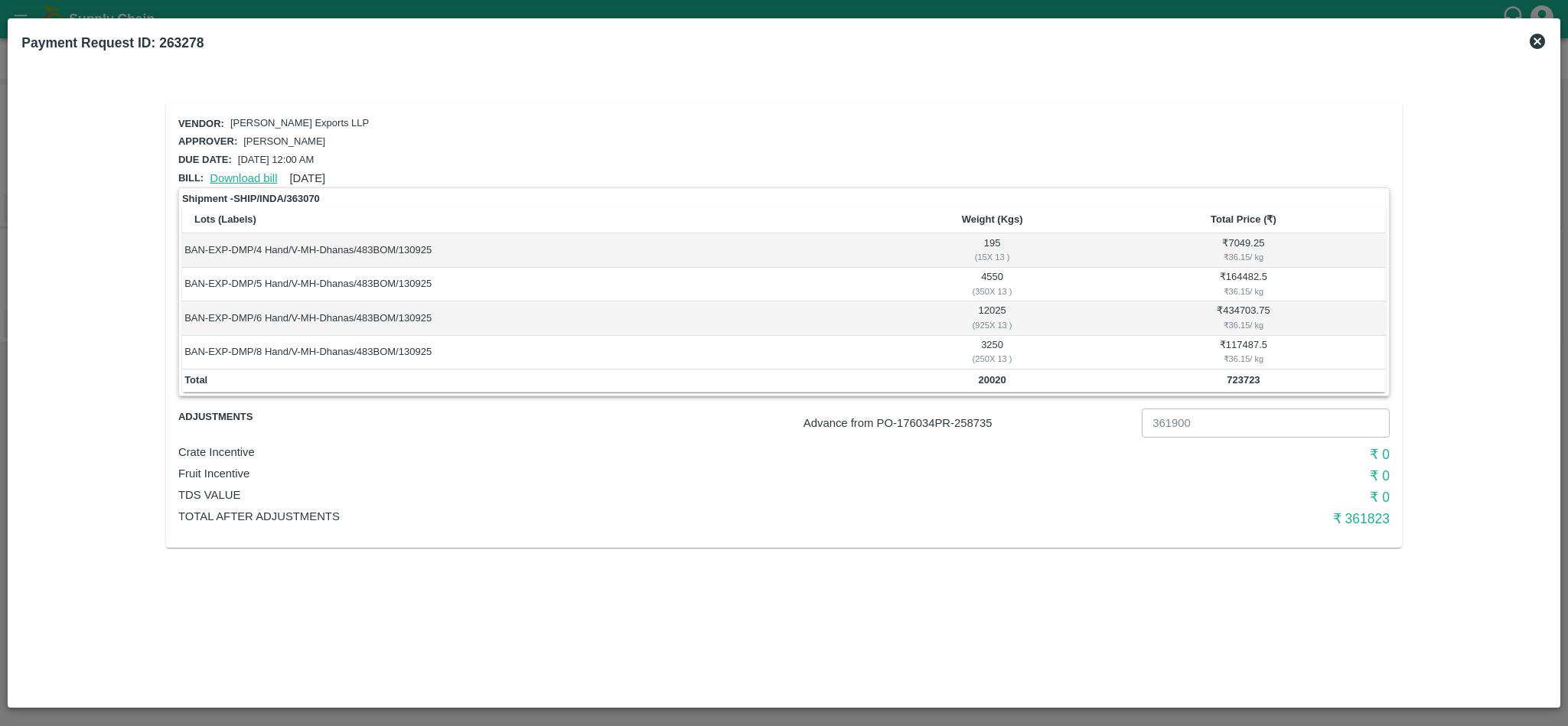
click at [225, 172] on link "Download bill" at bounding box center [243, 178] width 68 height 12
click at [975, 414] on p "Advance from PO- 176034 PR- 258735" at bounding box center [969, 423] width 332 height 17
copy p "258735"
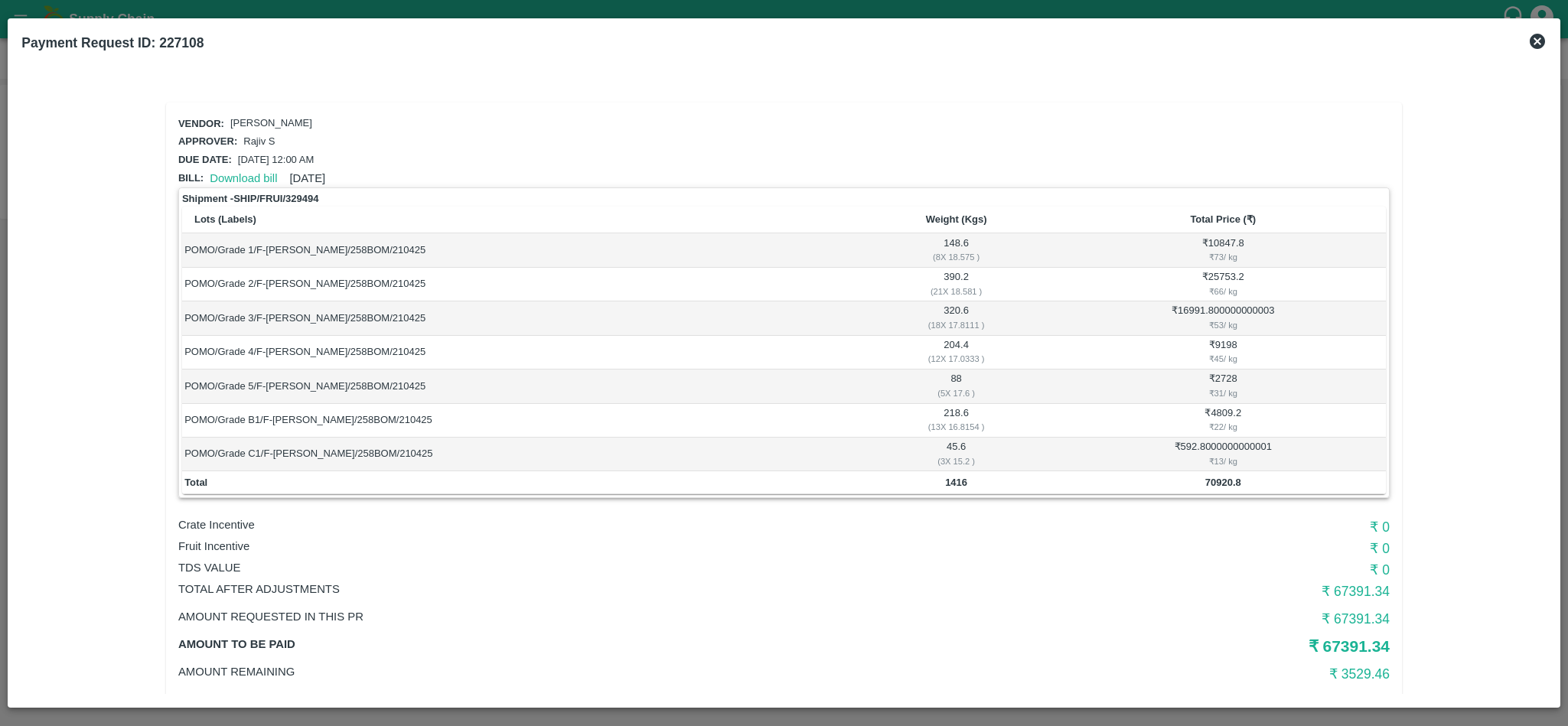
click at [1541, 46] on icon at bounding box center [1538, 41] width 16 height 16
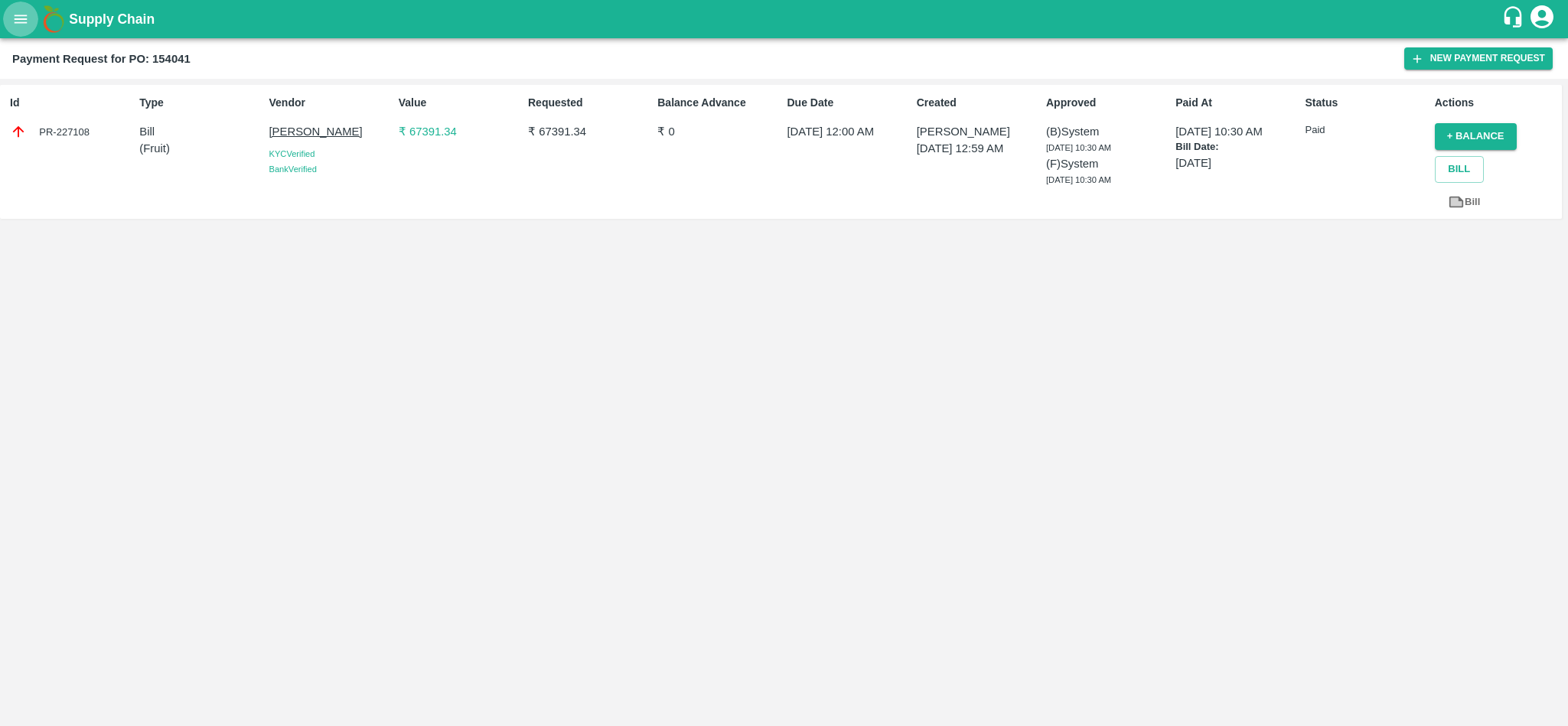
click at [17, 17] on icon "open drawer" at bounding box center [21, 19] width 17 height 17
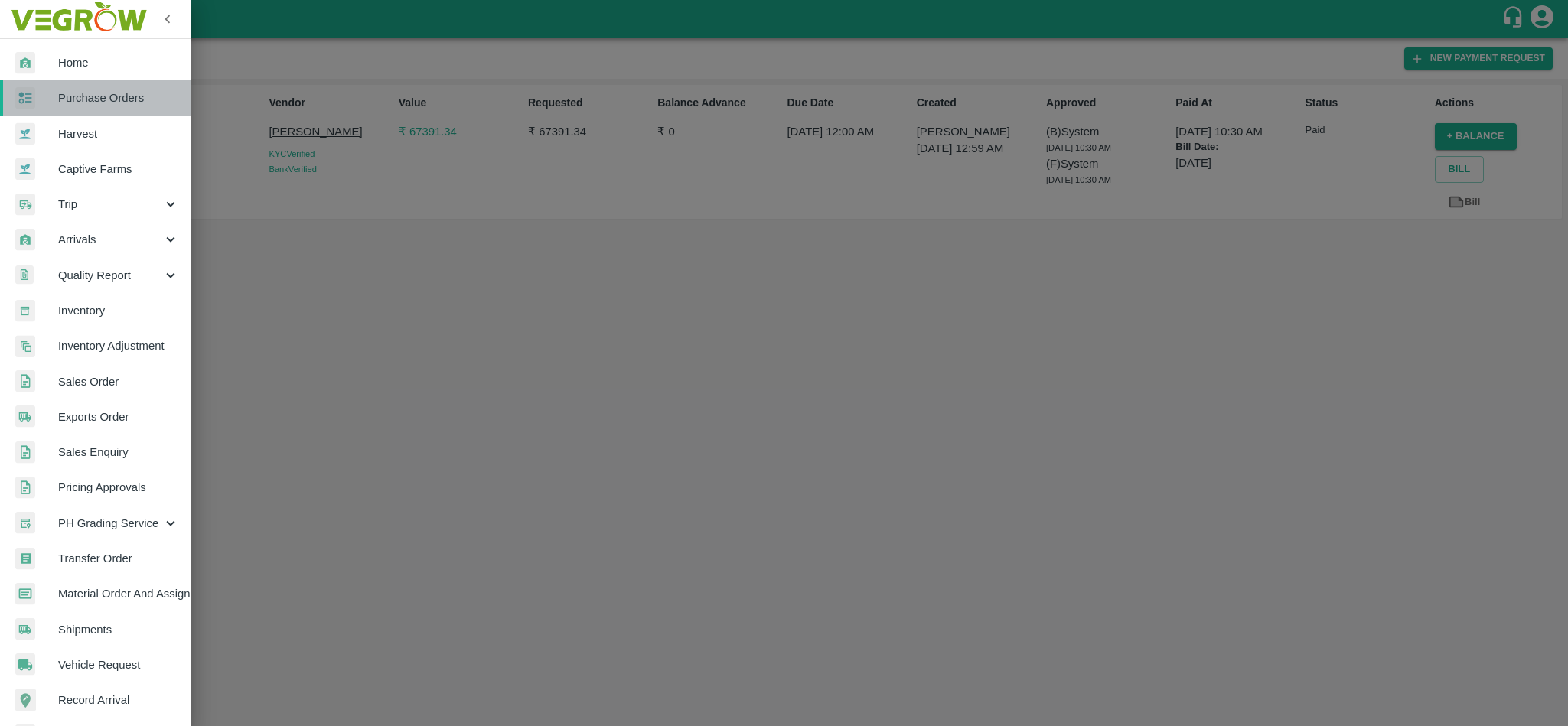
click at [149, 103] on span "Purchase Orders" at bounding box center [118, 98] width 121 height 17
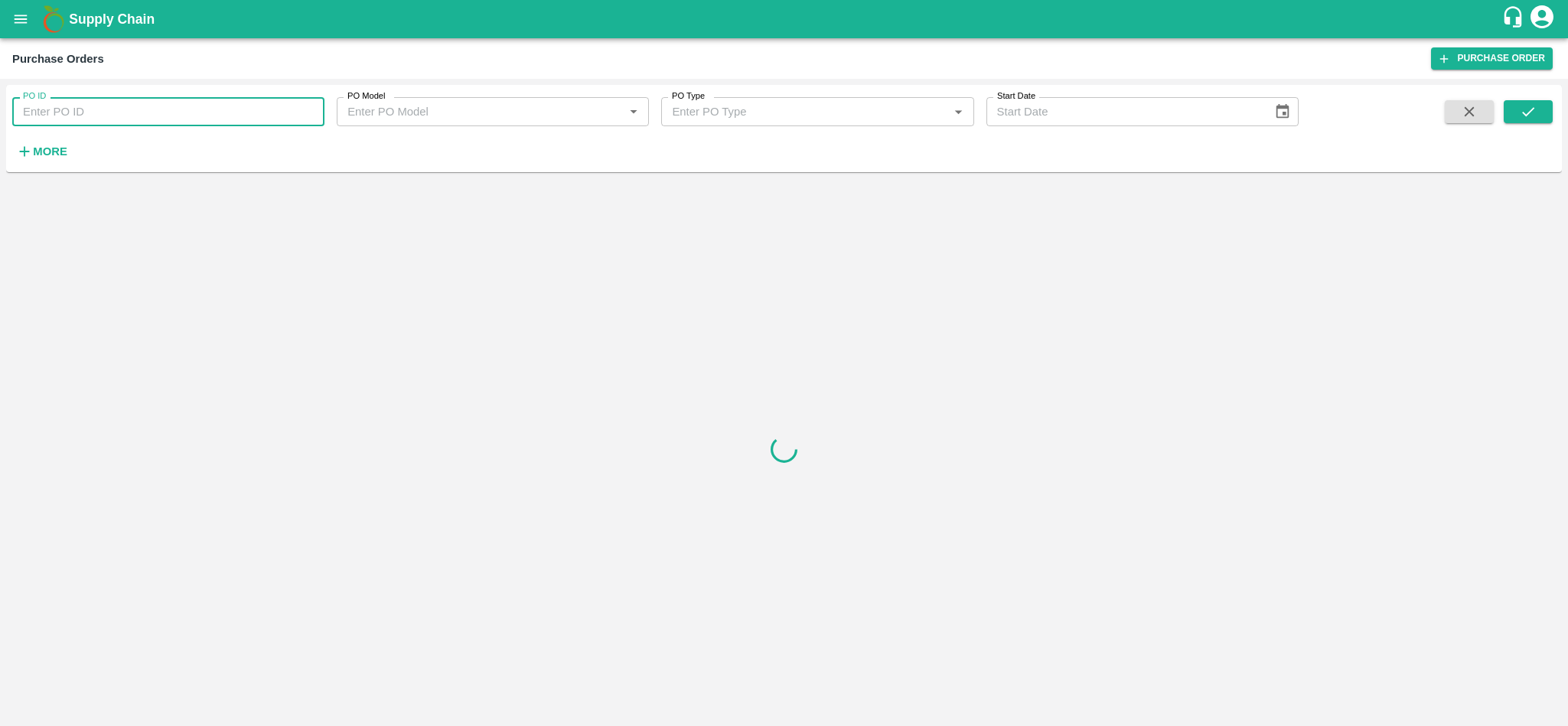
click at [163, 113] on input "PO ID" at bounding box center [168, 111] width 312 height 29
paste input "179101"
type input "179101"
click at [1531, 119] on icon "submit" at bounding box center [1528, 112] width 17 height 17
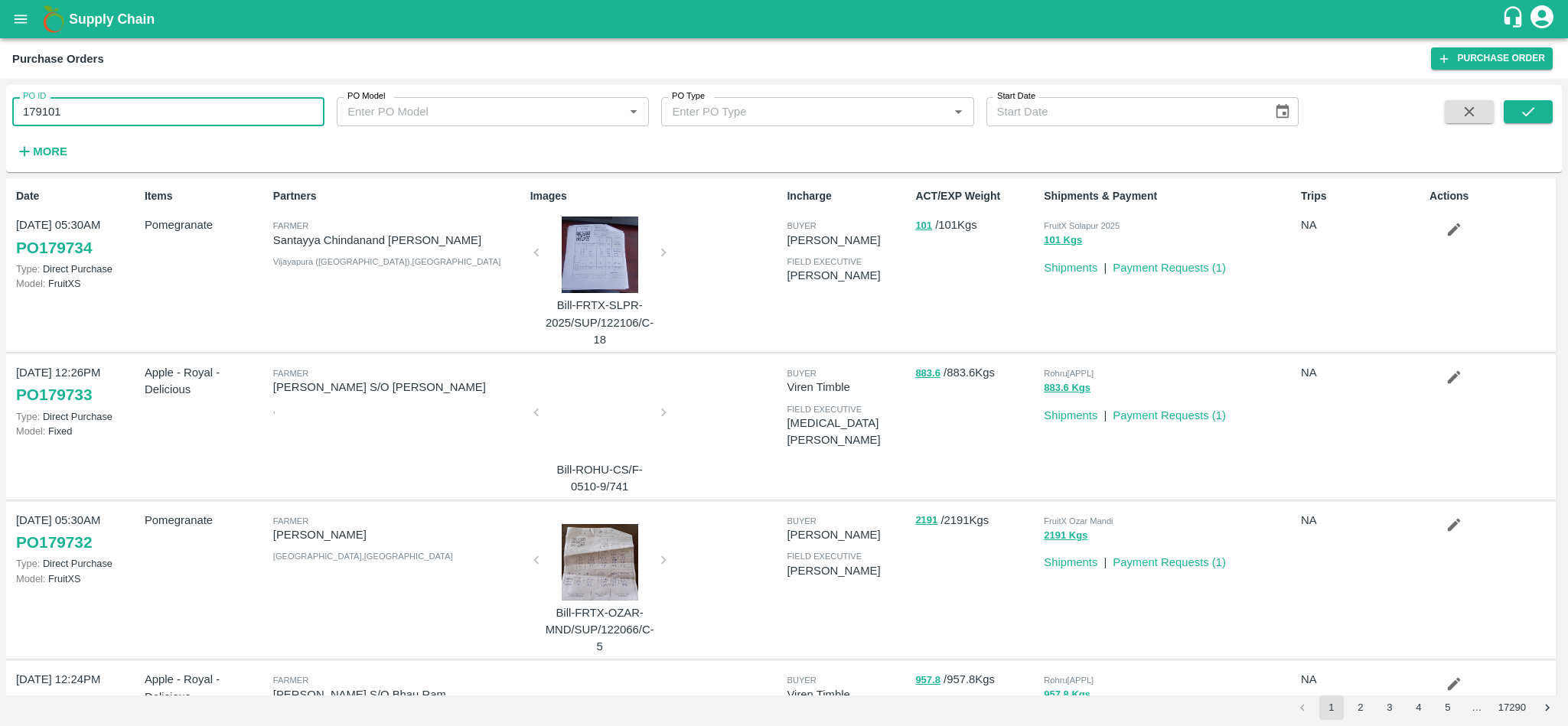
click at [163, 111] on input "179101" at bounding box center [168, 111] width 312 height 29
paste input "text"
click at [1530, 110] on icon "submit" at bounding box center [1528, 112] width 17 height 17
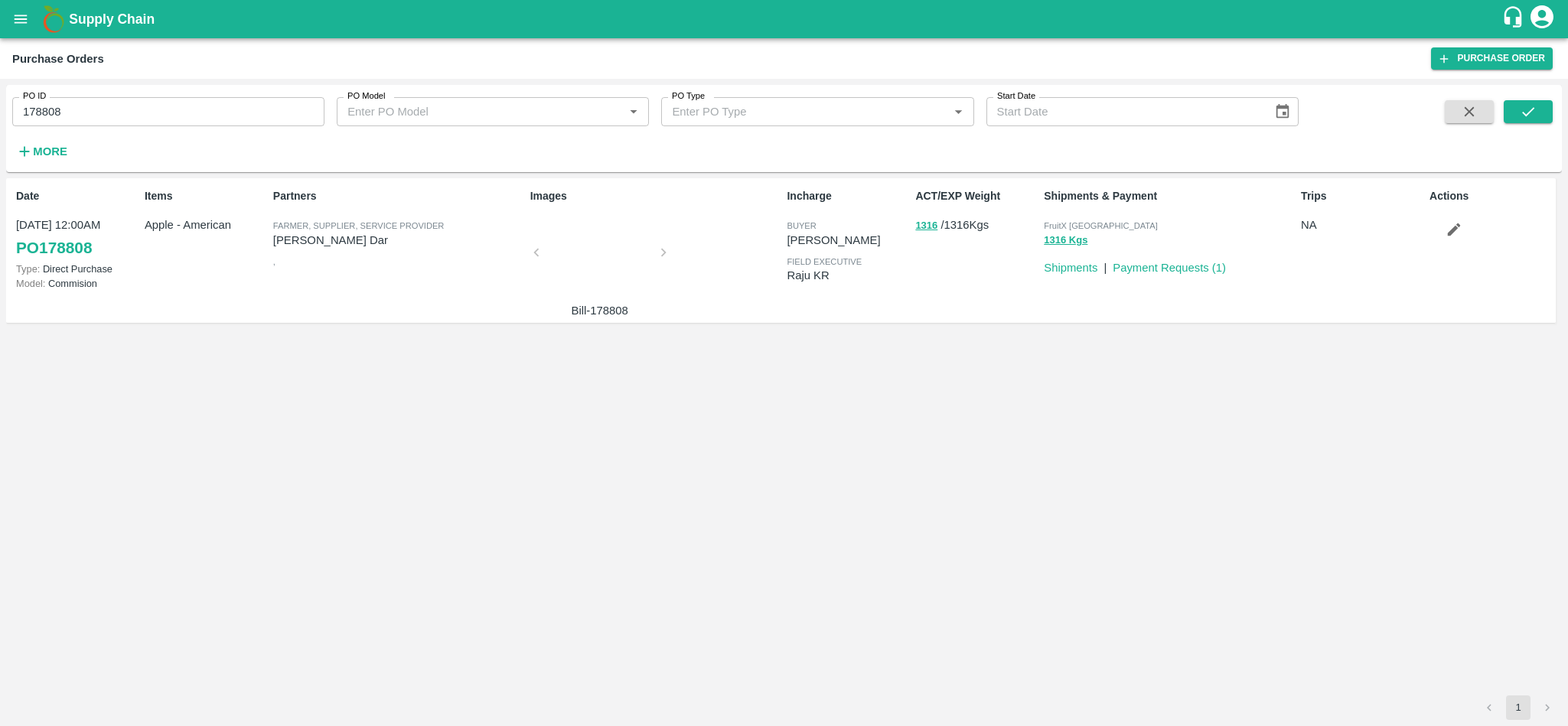
click at [292, 235] on p "[PERSON_NAME] Dar" at bounding box center [398, 240] width 251 height 17
copy p "[PERSON_NAME] Dar"
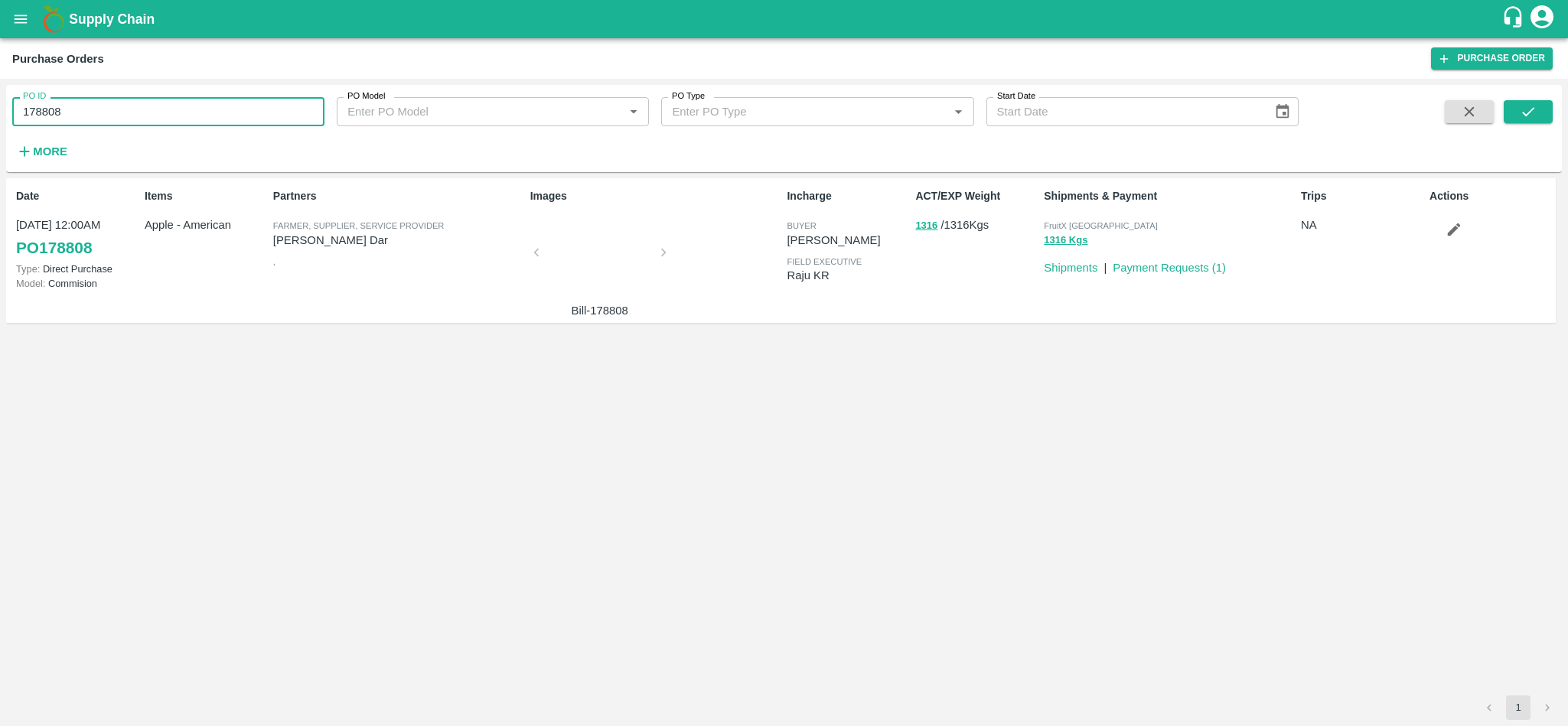
click at [184, 97] on input "178808" at bounding box center [168, 111] width 312 height 29
paste input "text"
click at [96, 117] on input "[PERSON_NAME] Dar" at bounding box center [168, 111] width 312 height 29
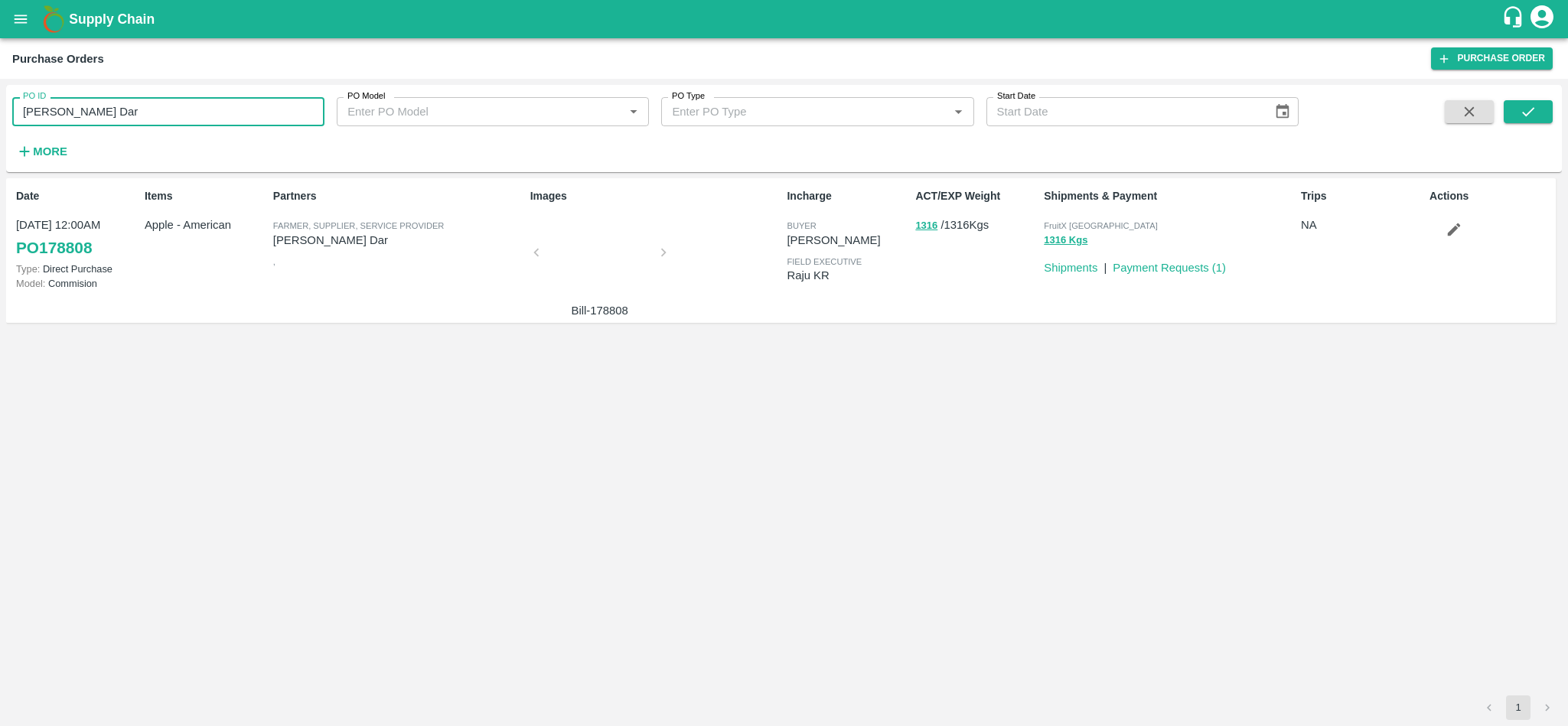
click at [96, 117] on input "[PERSON_NAME] Dar" at bounding box center [168, 111] width 312 height 29
paste input "text"
click at [1527, 106] on icon "submit" at bounding box center [1528, 112] width 17 height 17
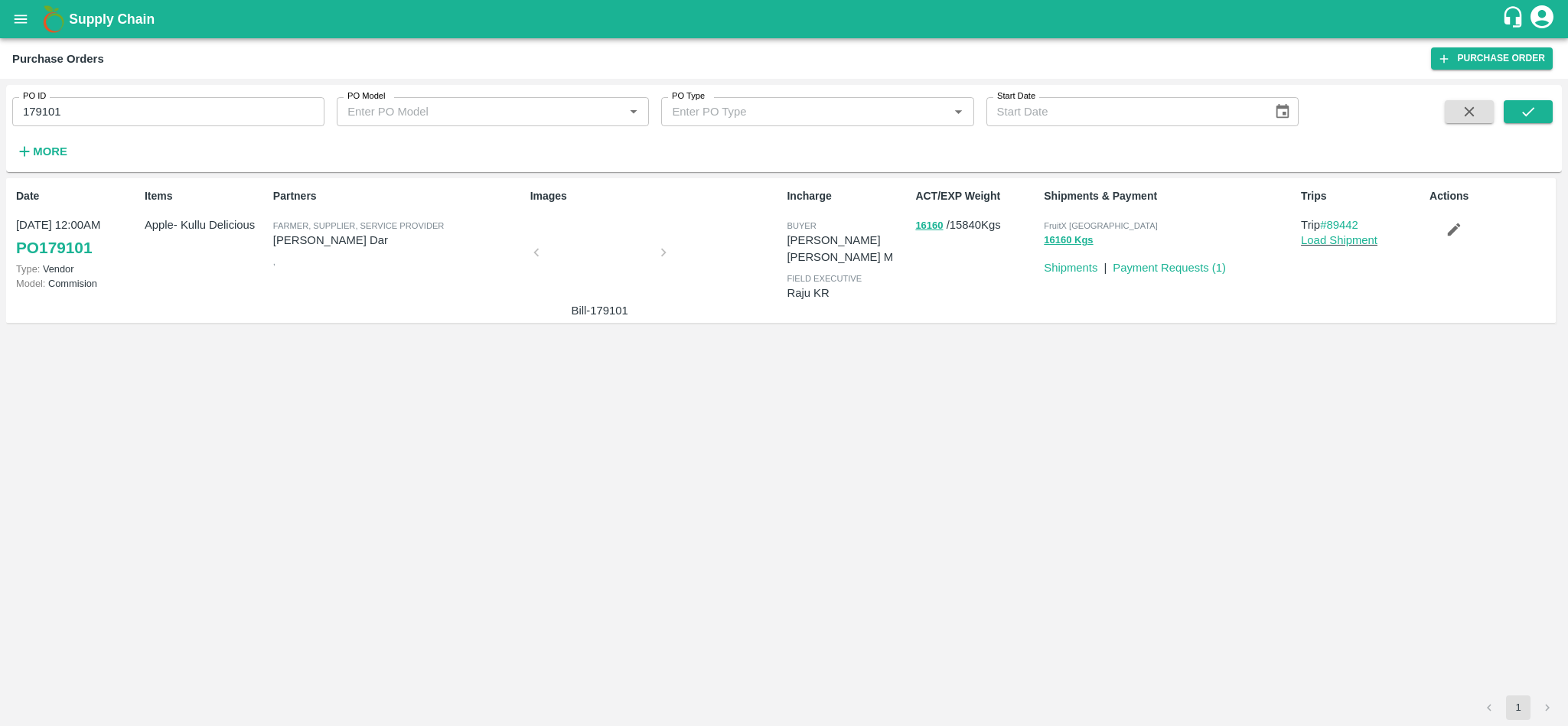
click at [296, 242] on p "[PERSON_NAME] Dar" at bounding box center [398, 240] width 251 height 17
copy p "[PERSON_NAME] Dar"
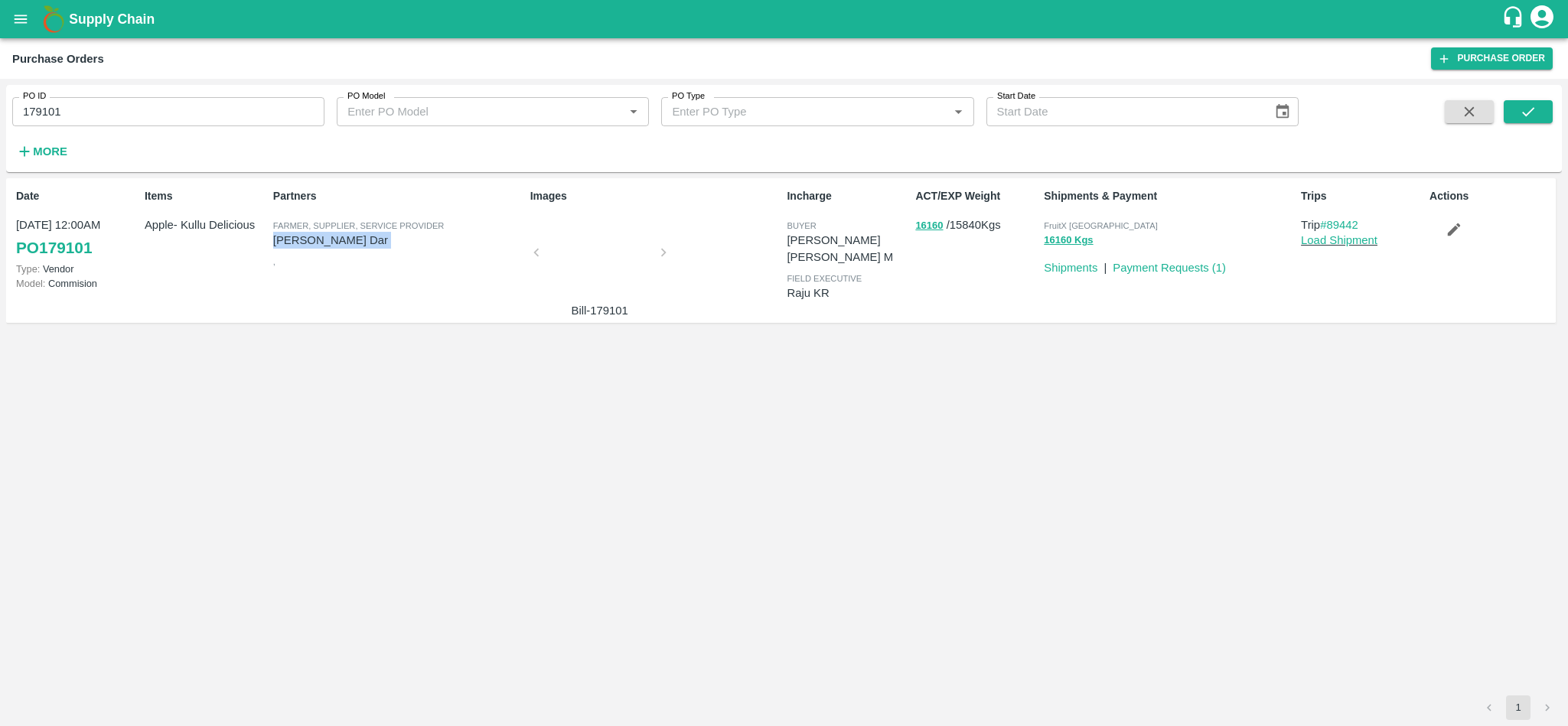
copy p "[PERSON_NAME] Dar"
click at [182, 115] on input "179101" at bounding box center [168, 111] width 312 height 29
paste input "text"
click at [1529, 111] on icon "submit" at bounding box center [1528, 112] width 17 height 17
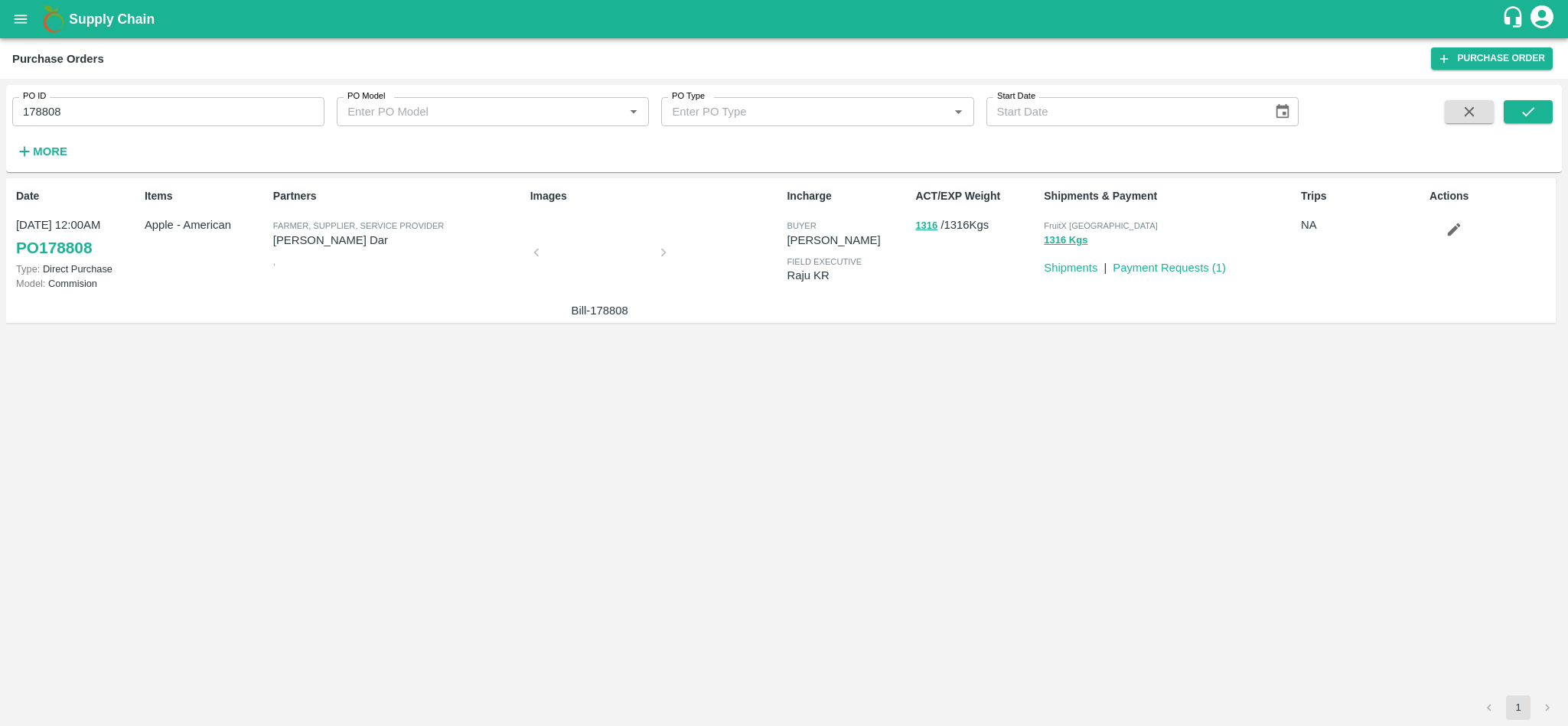
click at [128, 118] on input "178808" at bounding box center [168, 111] width 312 height 29
paste input "text"
type input "178624"
click at [1529, 104] on icon "submit" at bounding box center [1528, 112] width 17 height 17
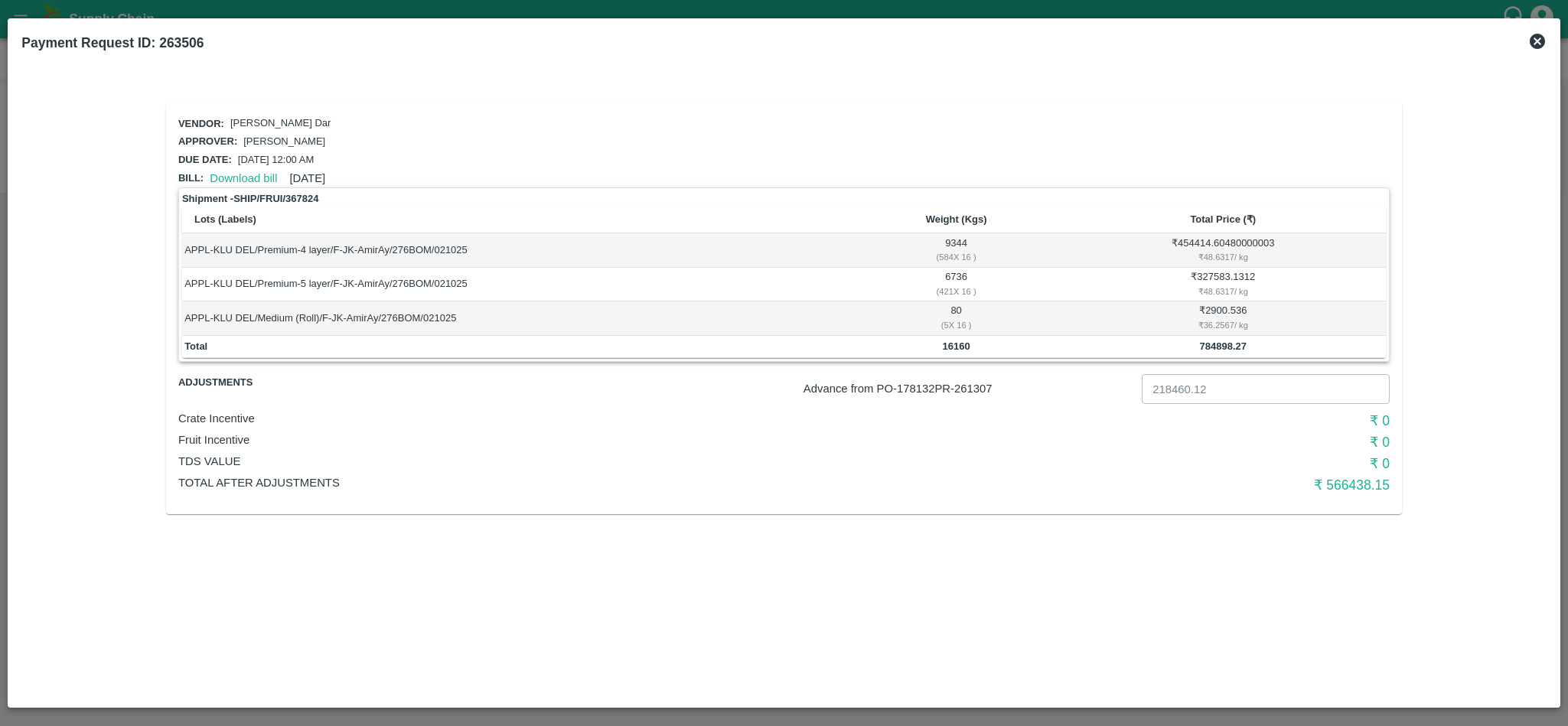
click at [980, 382] on p "Advance from PO- 178132 PR- 261307" at bounding box center [969, 389] width 332 height 17
copy p "261307"
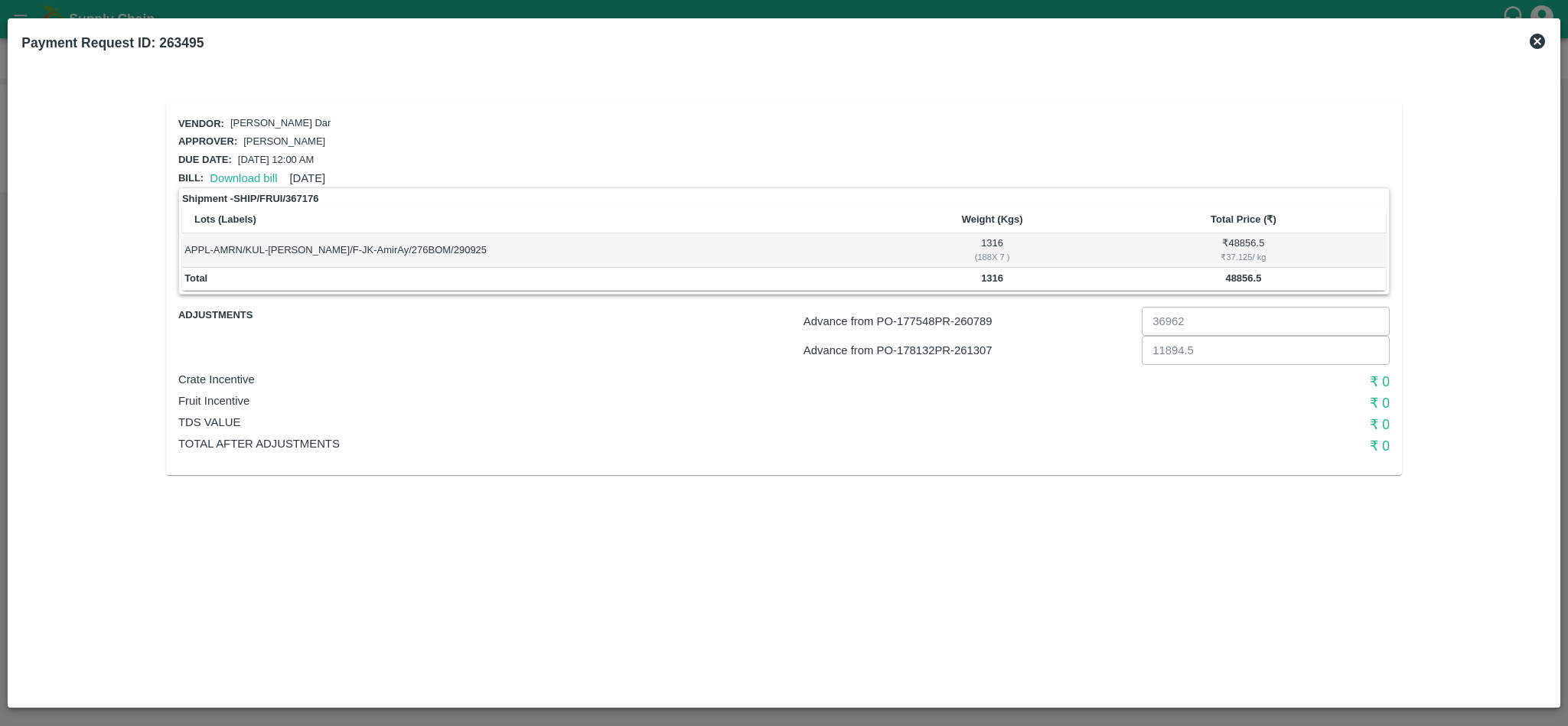
click at [985, 345] on p "Advance from PO- 178132 PR- 261307" at bounding box center [969, 351] width 332 height 17
copy p "261307"
click at [982, 319] on p "Advance from PO- 177548 PR- 260789" at bounding box center [969, 321] width 332 height 17
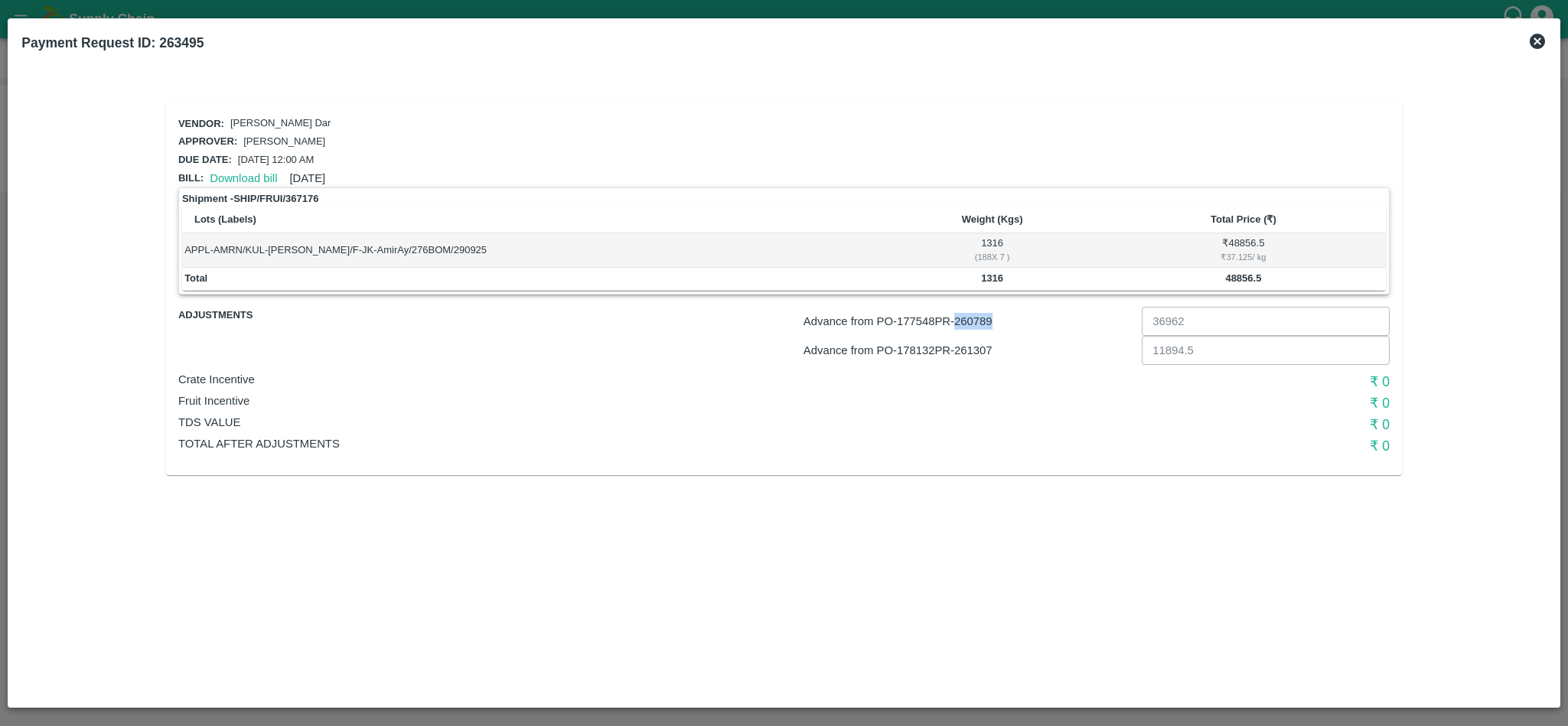
copy p "260789"
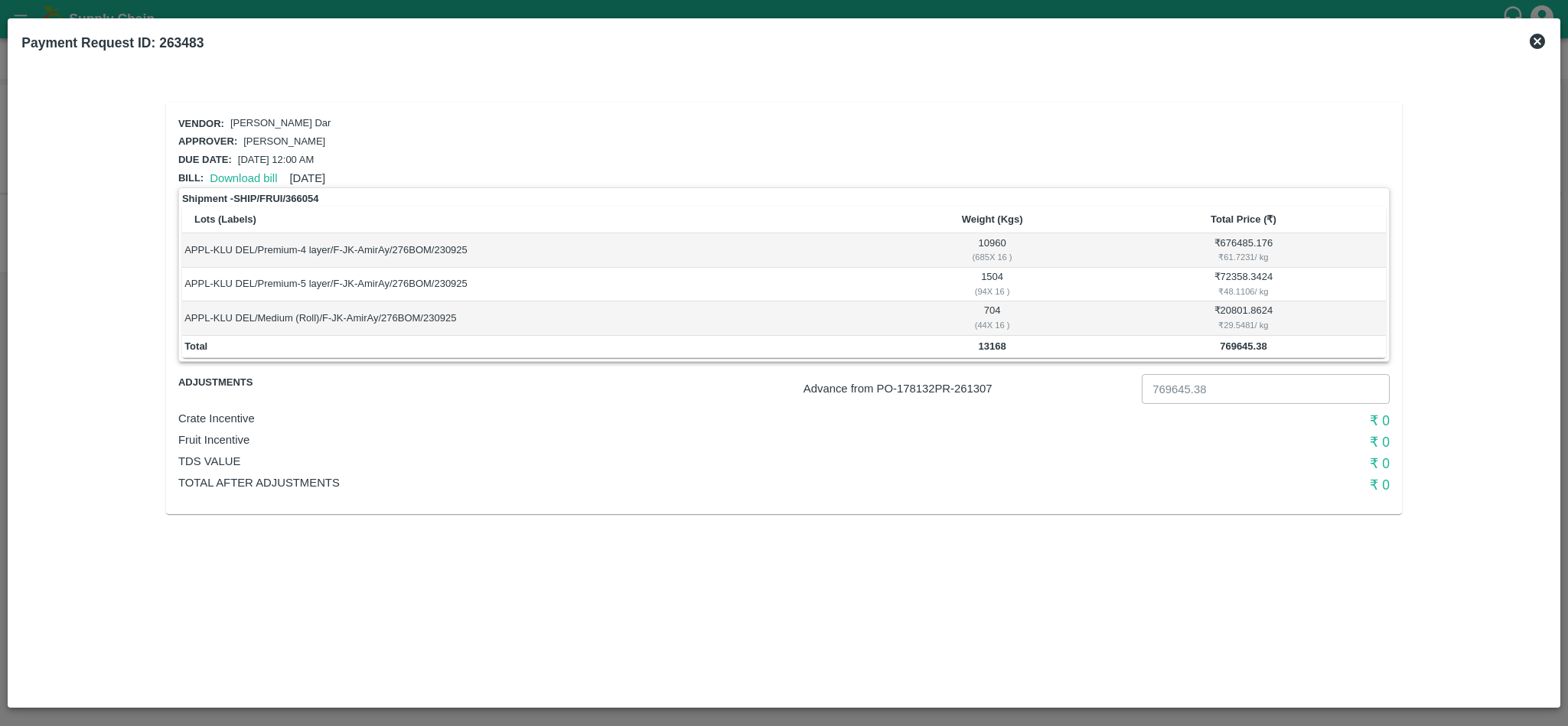
click at [971, 386] on p "Advance from PO- 178132 PR- 261307" at bounding box center [969, 389] width 332 height 17
copy p "261307"
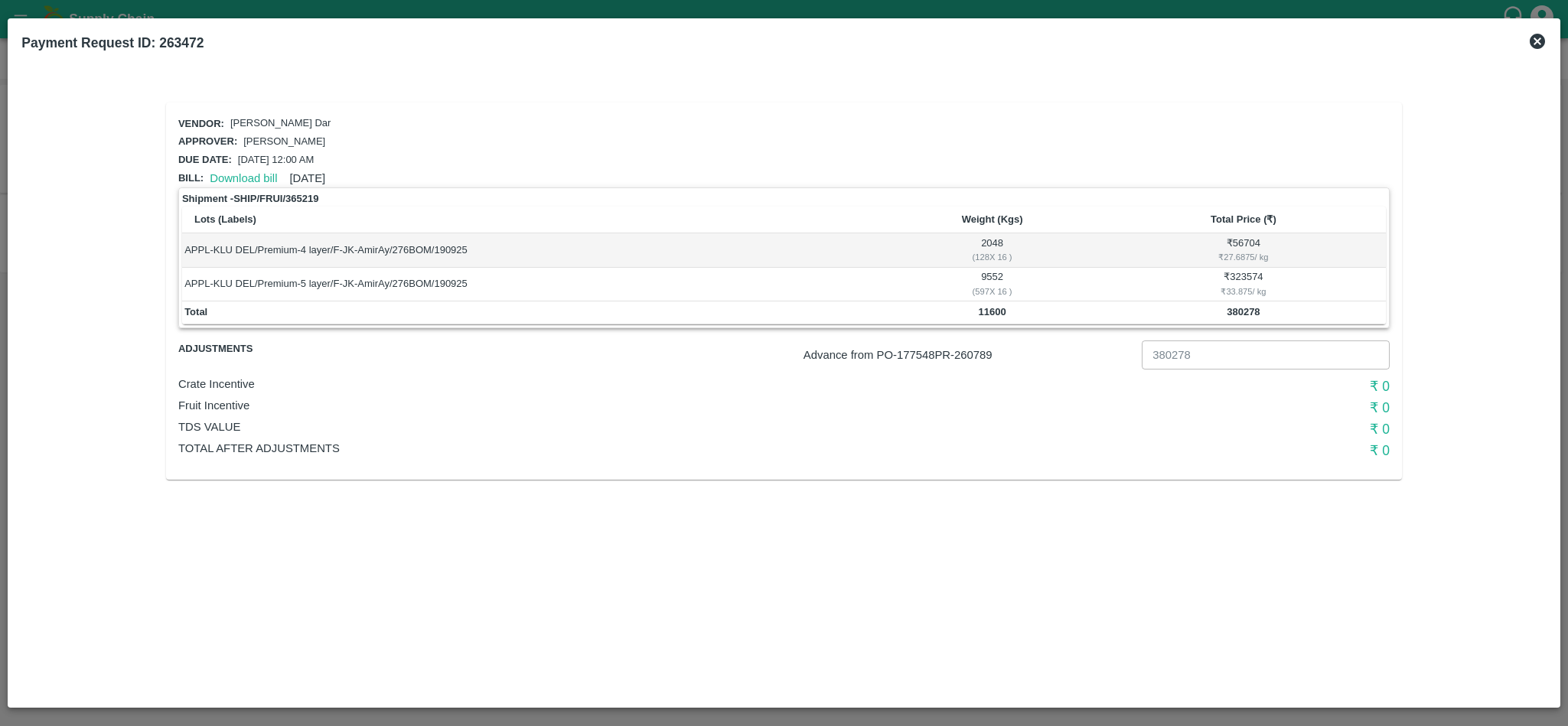
click at [974, 347] on p "Advance from PO- 177548 PR- 260789" at bounding box center [969, 355] width 332 height 17
copy p "260789"
